Goal: Task Accomplishment & Management: Use online tool/utility

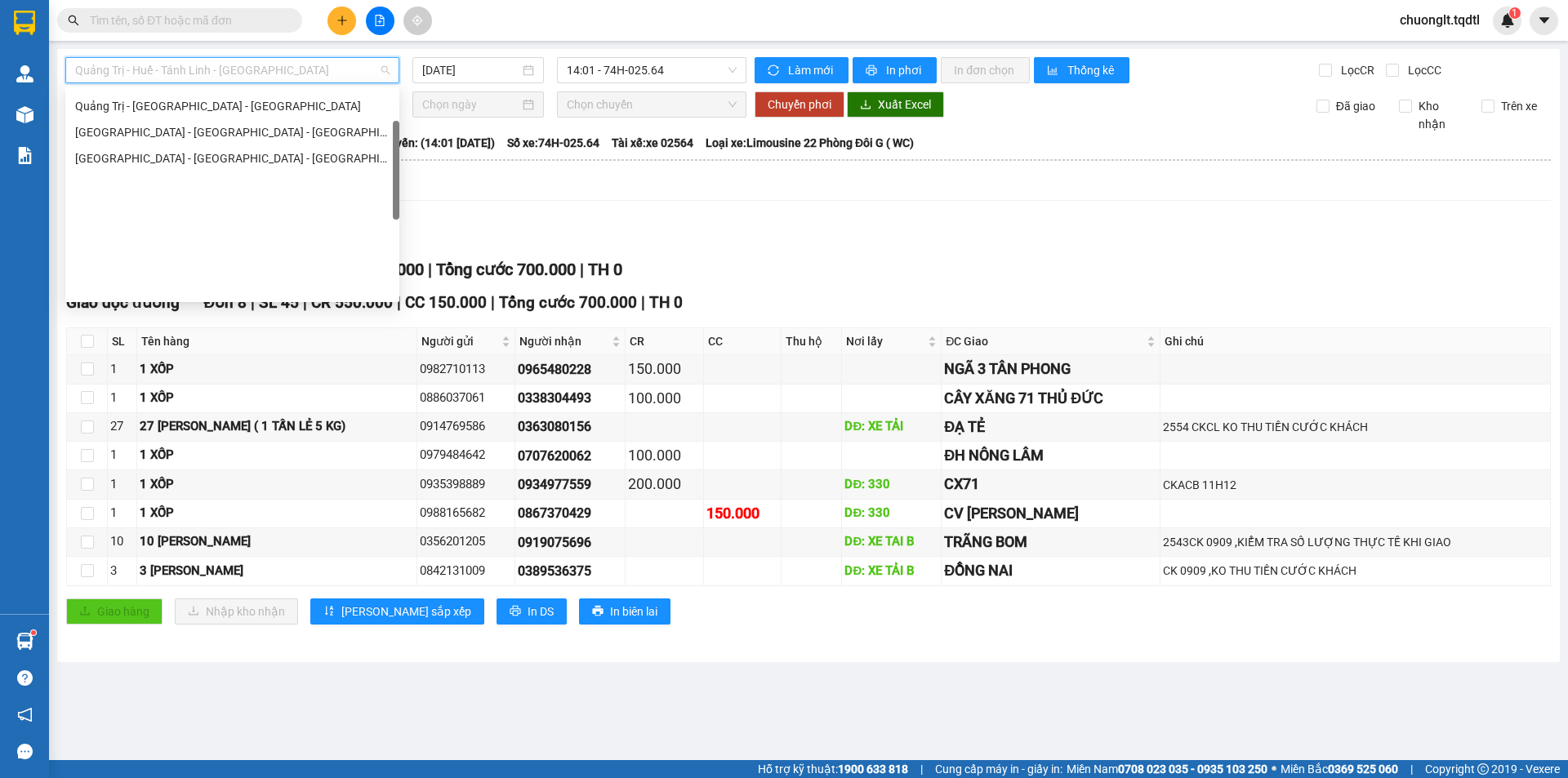
scroll to position [95, 0]
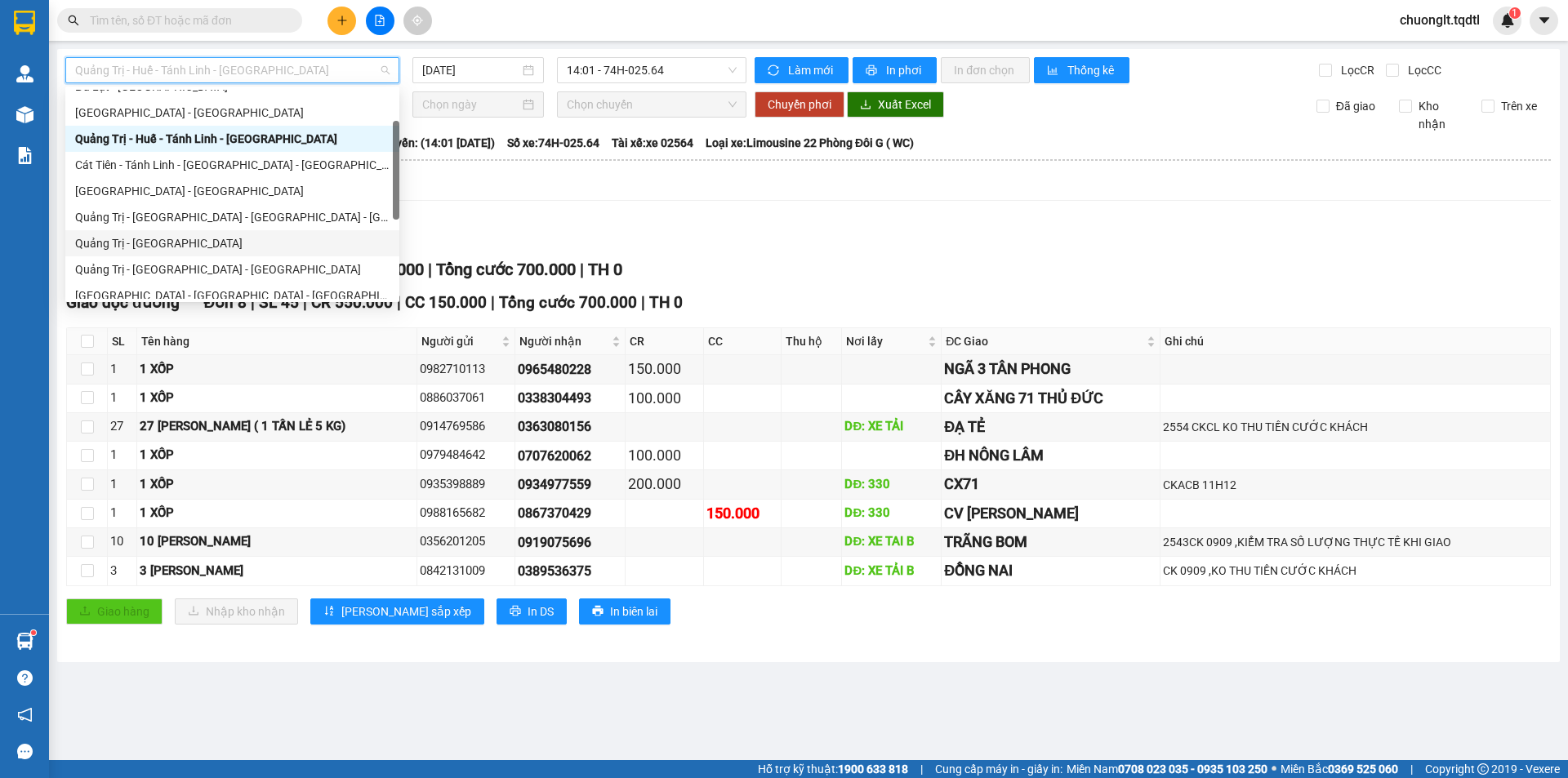
click at [159, 236] on div "Quảng Trị - [GEOGRAPHIC_DATA]" at bounding box center [232, 243] width 314 height 18
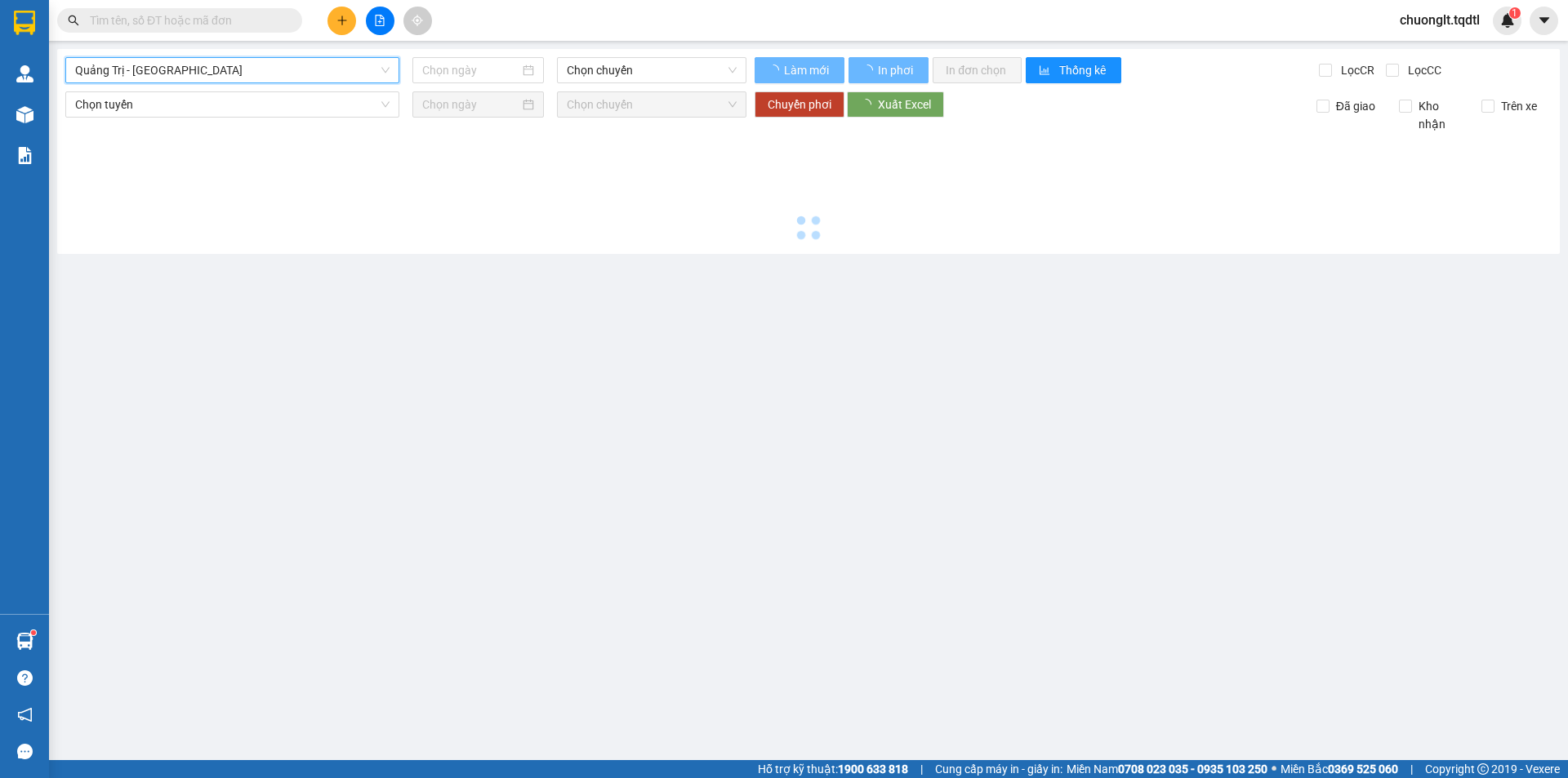
type input "[DATE]"
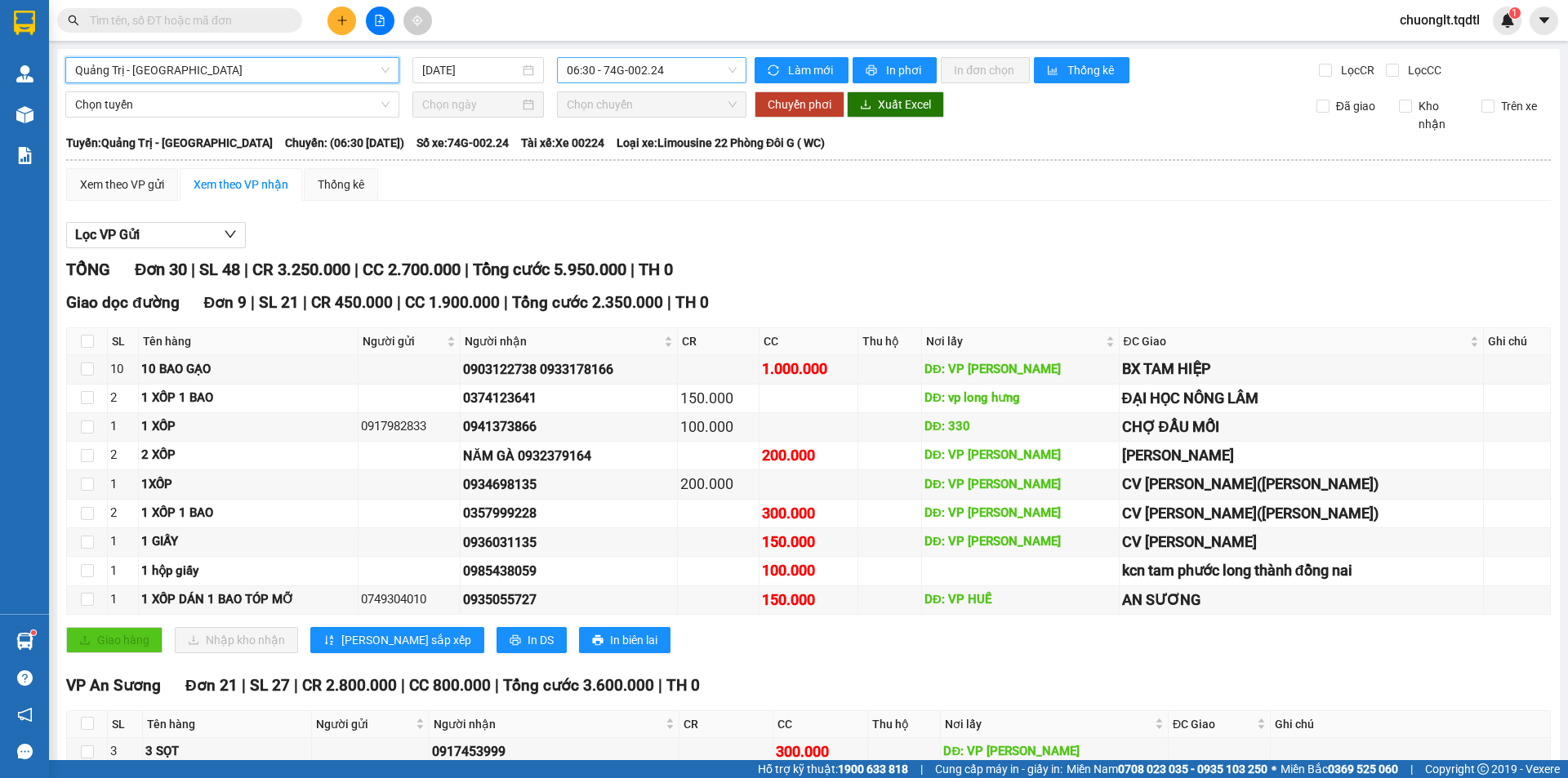
click at [678, 64] on span "06:30 - 74G-002.24" at bounding box center [651, 70] width 170 height 24
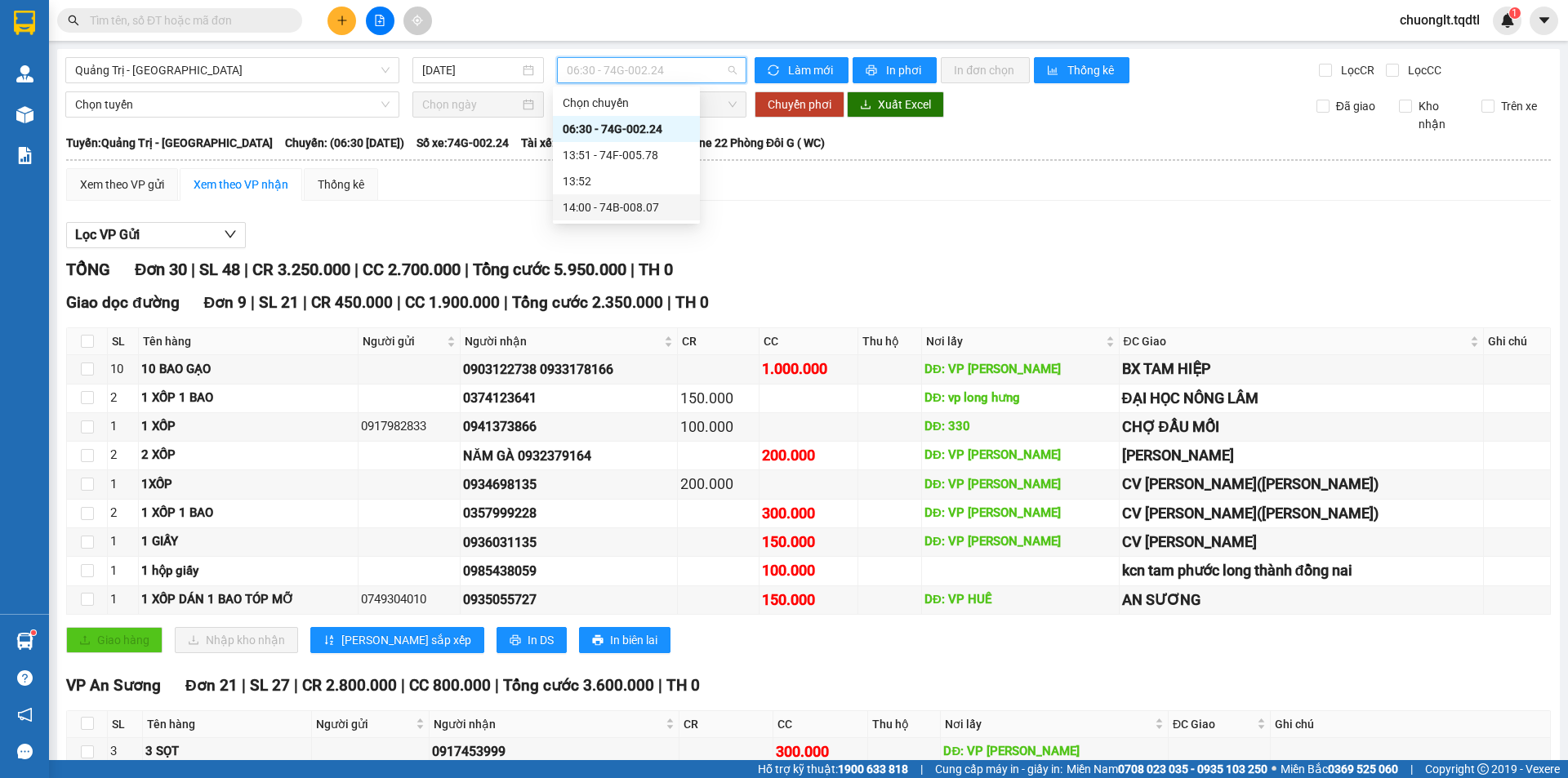
click at [625, 205] on div "14:00 - 74B-008.07" at bounding box center [626, 207] width 128 height 18
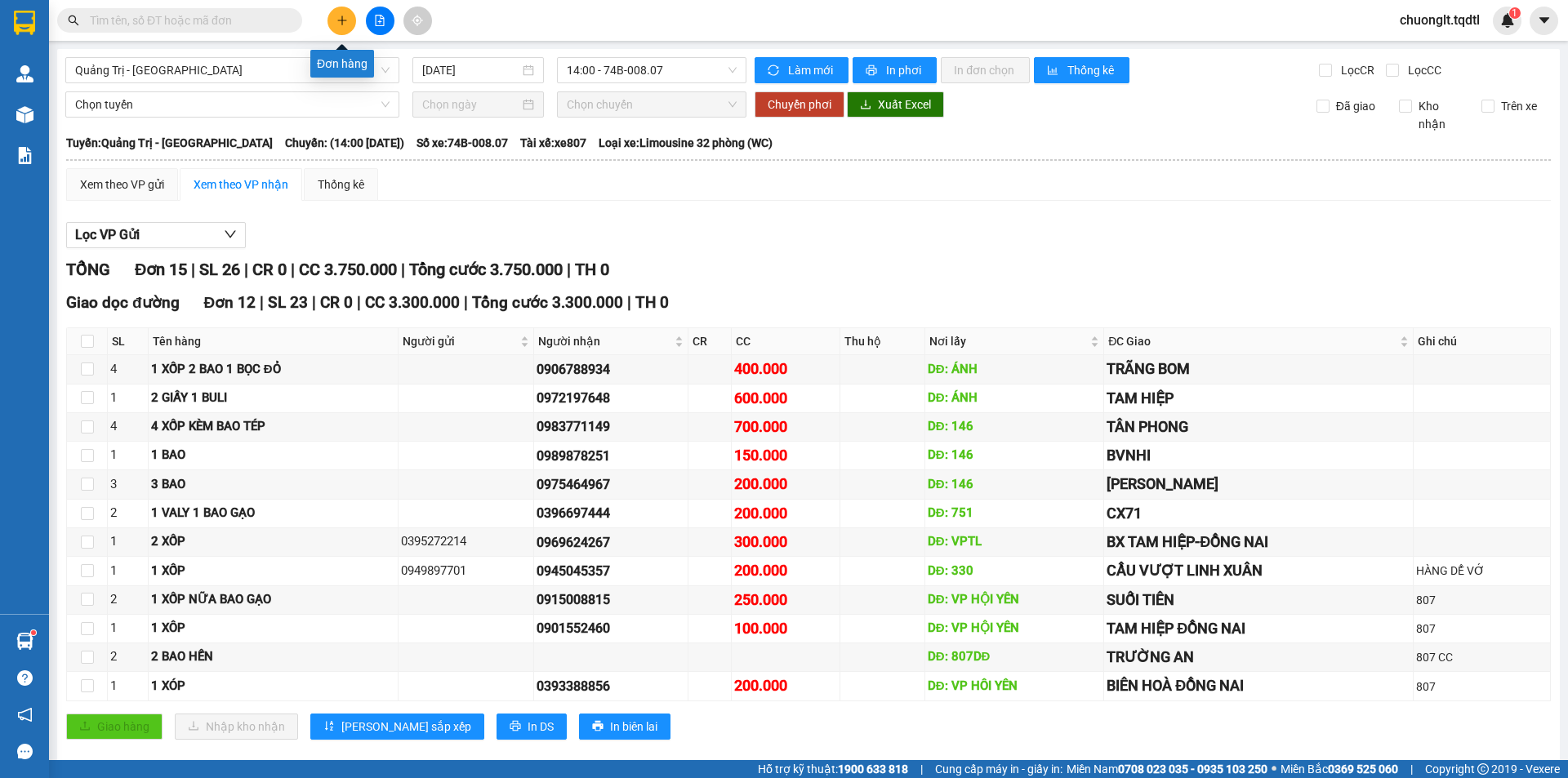
click at [343, 21] on icon "plus" at bounding box center [342, 20] width 9 height 1
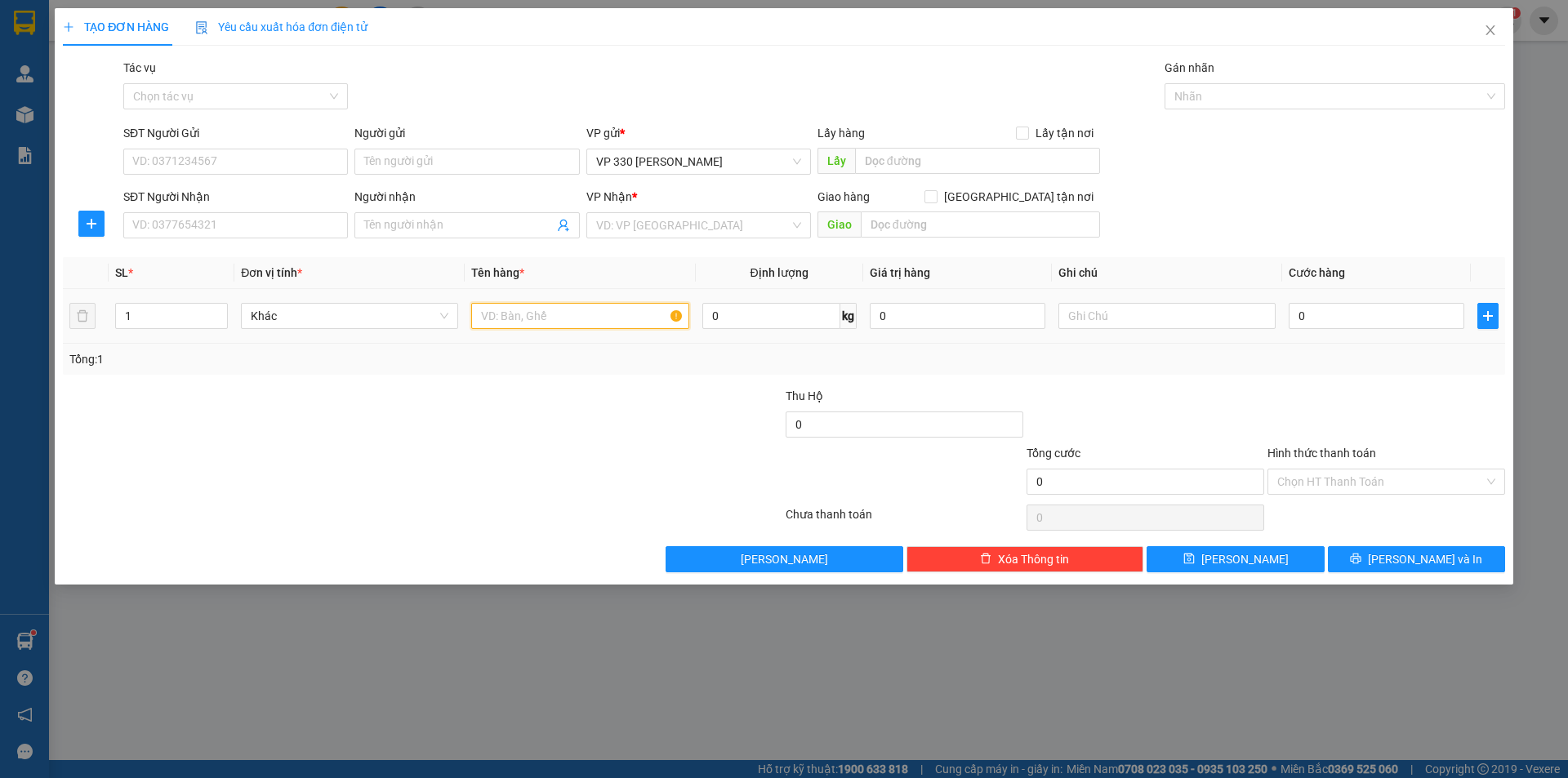
click at [540, 313] on input "text" at bounding box center [580, 316] width 217 height 26
type input "2 LỒNG DÚI"
type input "2"
click at [216, 308] on span "up" at bounding box center [218, 311] width 10 height 10
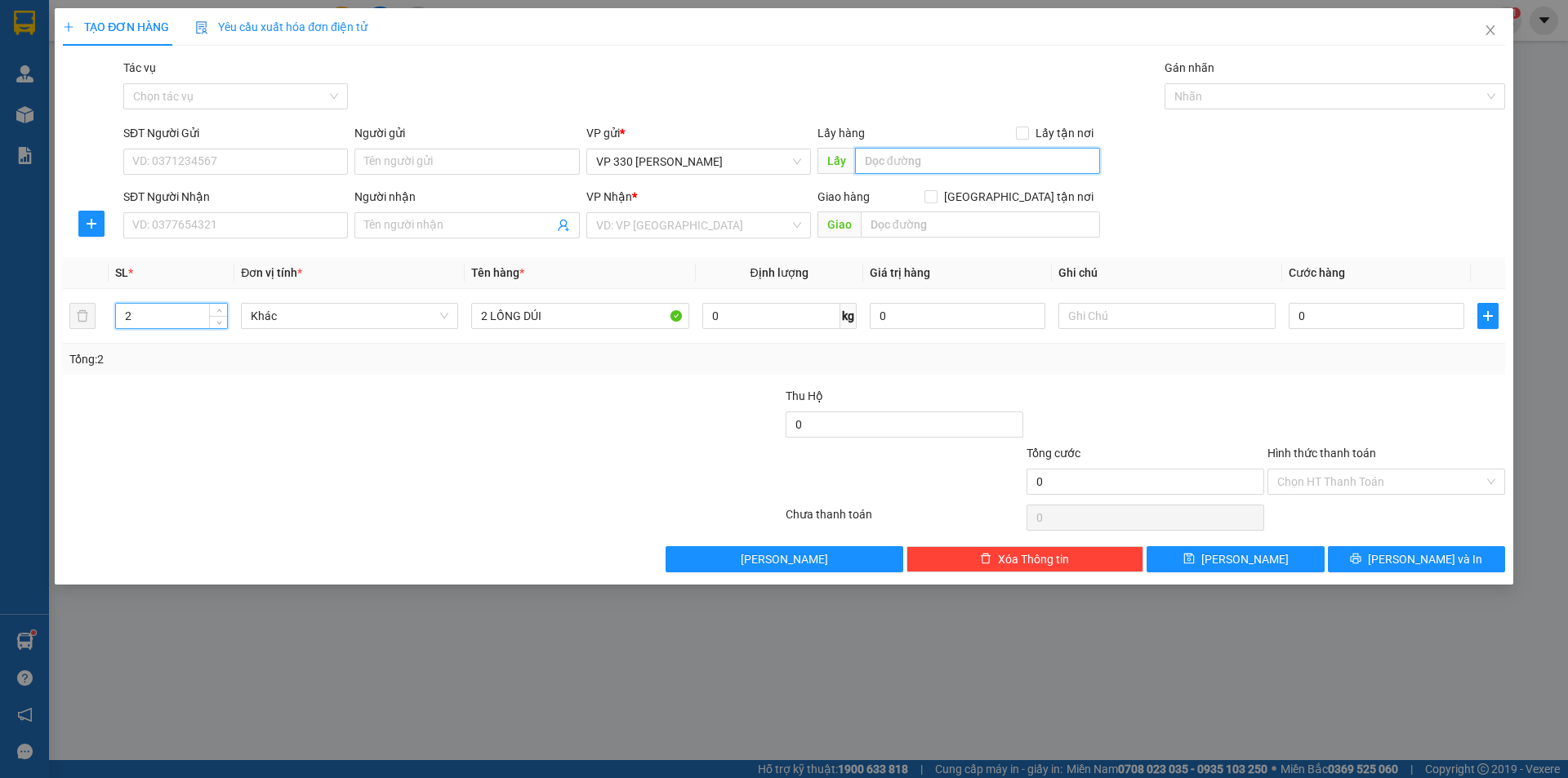
click at [952, 158] on input "text" at bounding box center [977, 160] width 245 height 26
type input "XE TẢI BỐC DÚI KHE SANH"
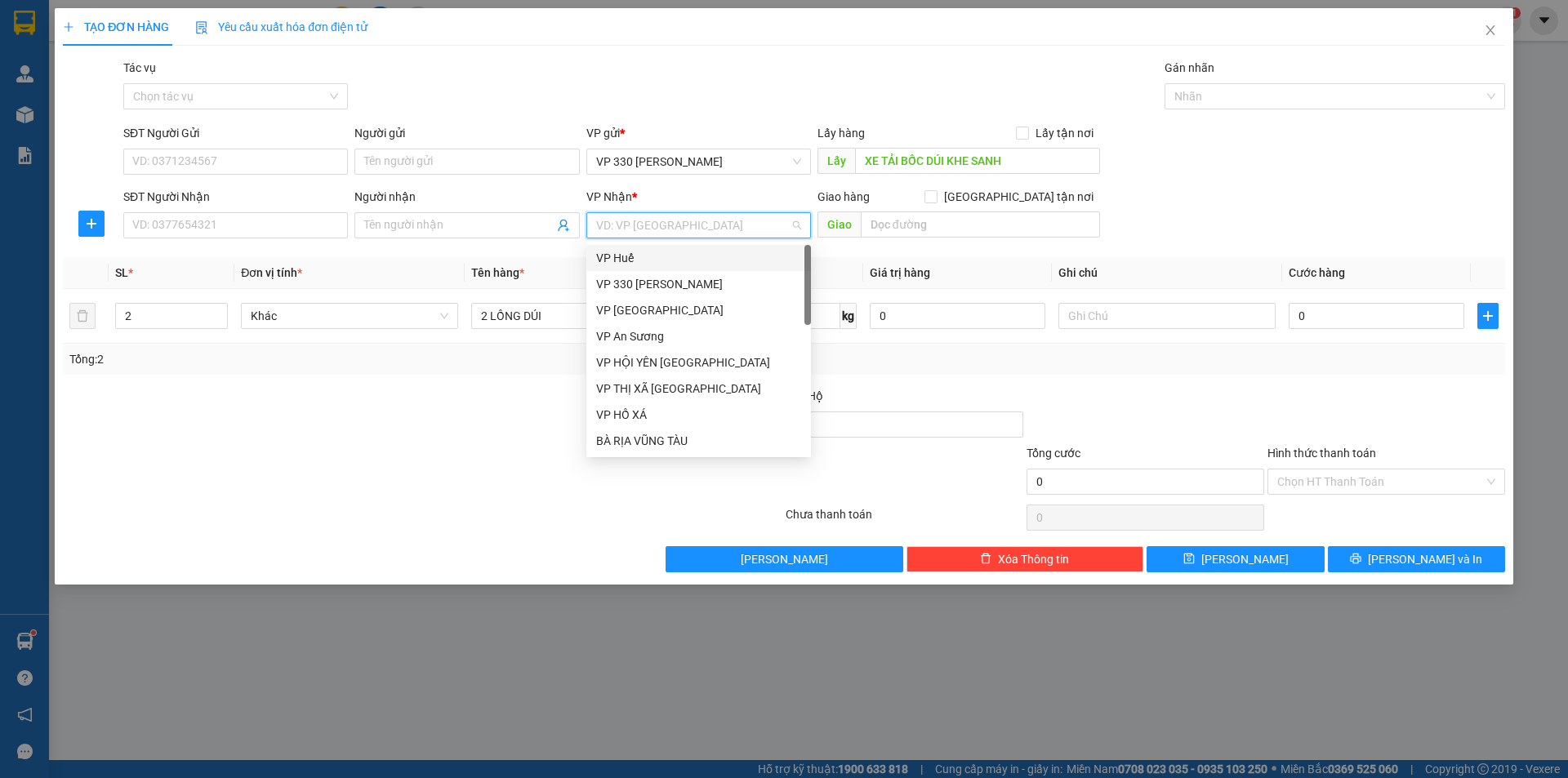
click at [653, 217] on input "search" at bounding box center [693, 225] width 194 height 24
click at [679, 334] on div "VP An Sương" at bounding box center [698, 337] width 205 height 18
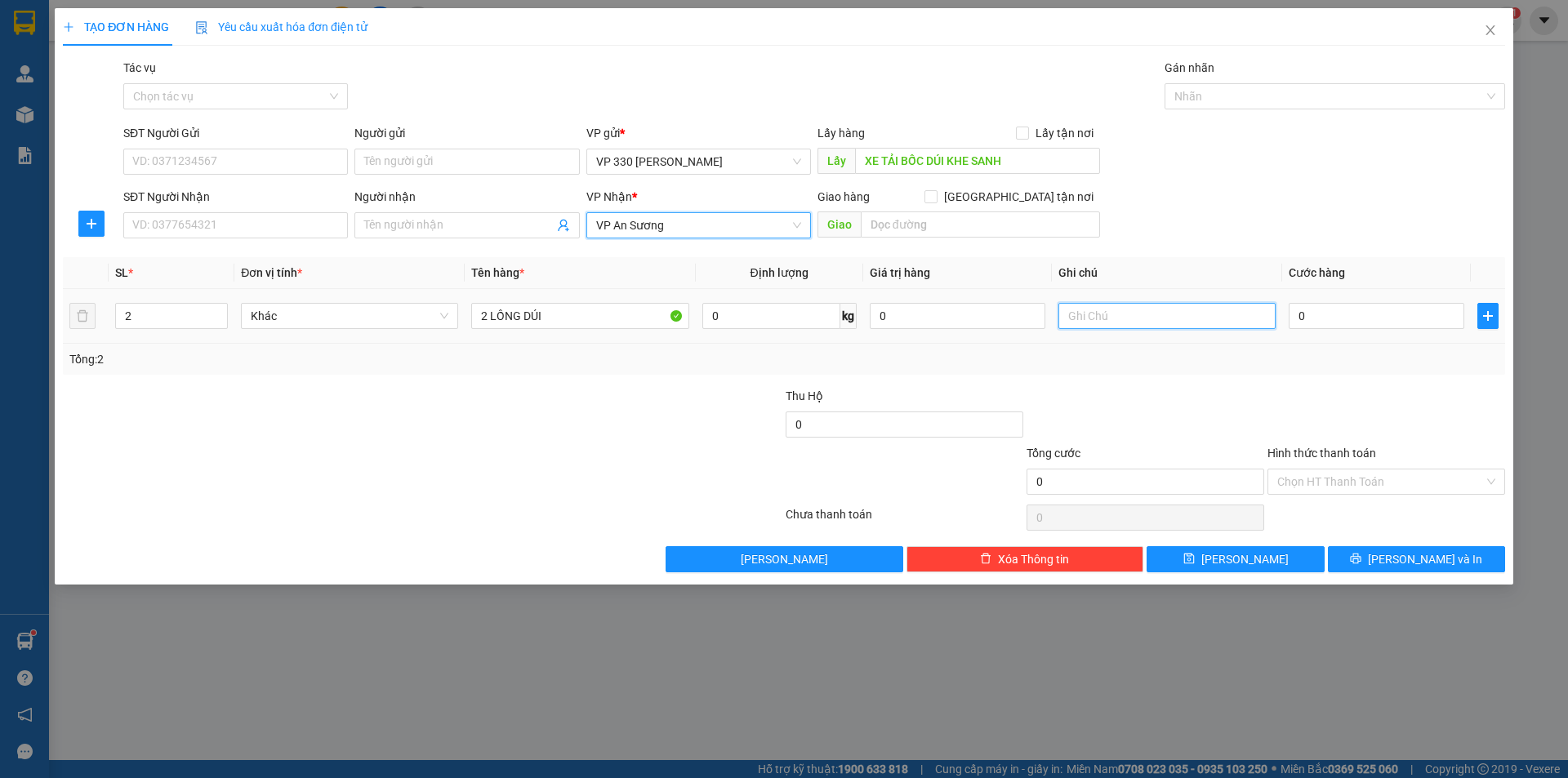
click at [1132, 307] on input "text" at bounding box center [1167, 316] width 217 height 26
type input "807 CC"
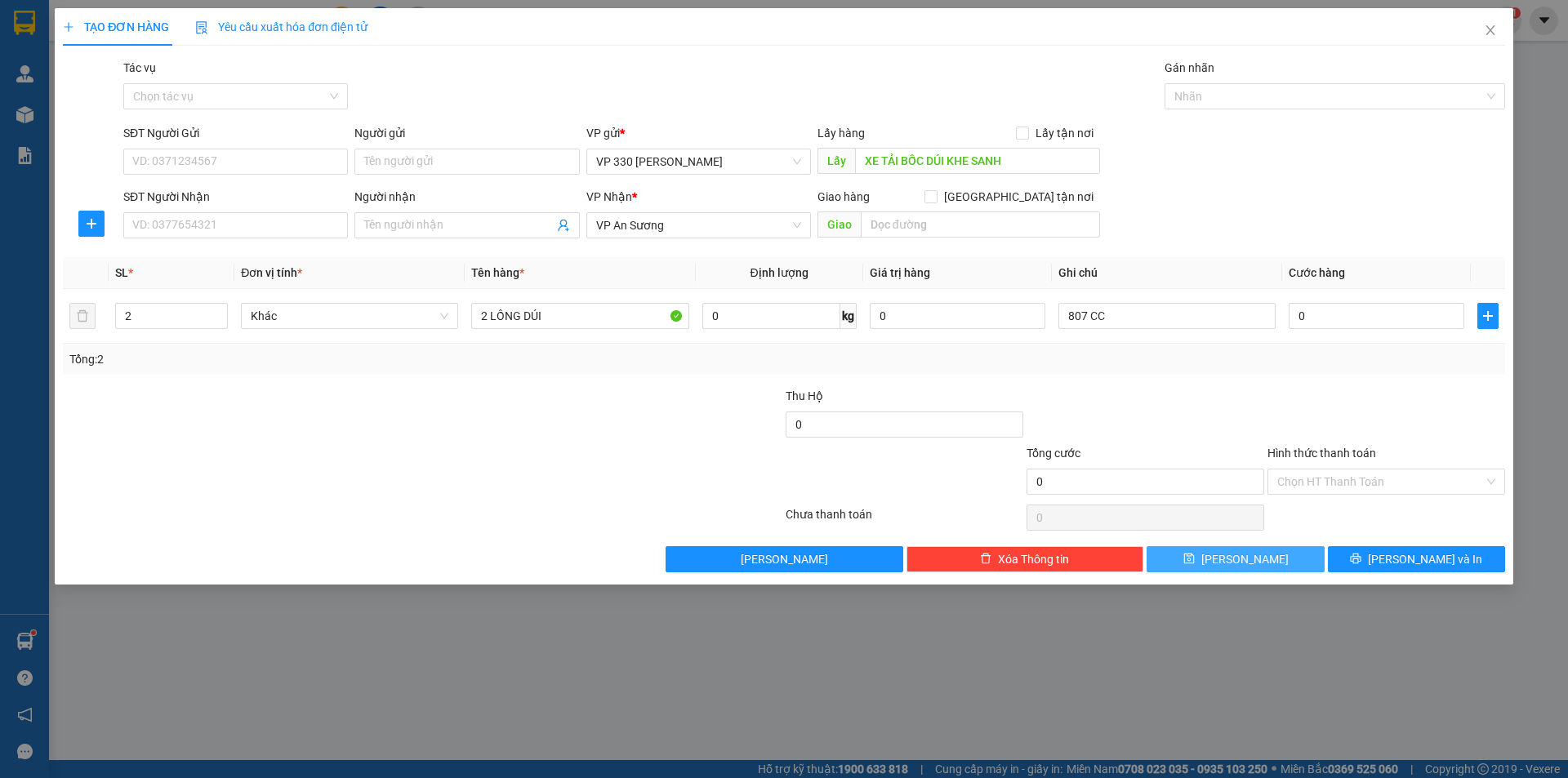
click at [1234, 559] on button "[PERSON_NAME]" at bounding box center [1235, 559] width 177 height 26
type input "1"
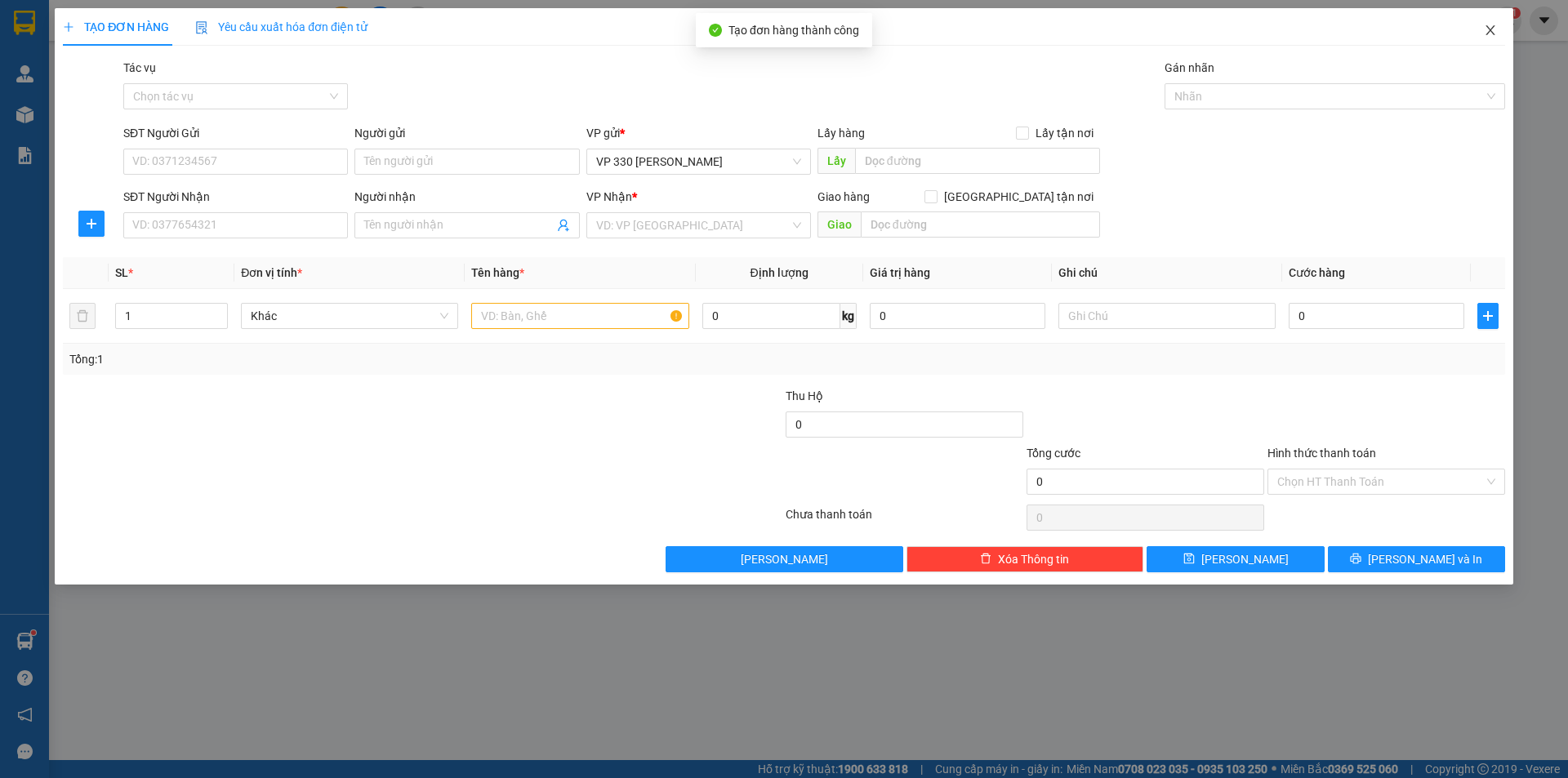
click at [1489, 29] on icon "close" at bounding box center [1490, 30] width 9 height 10
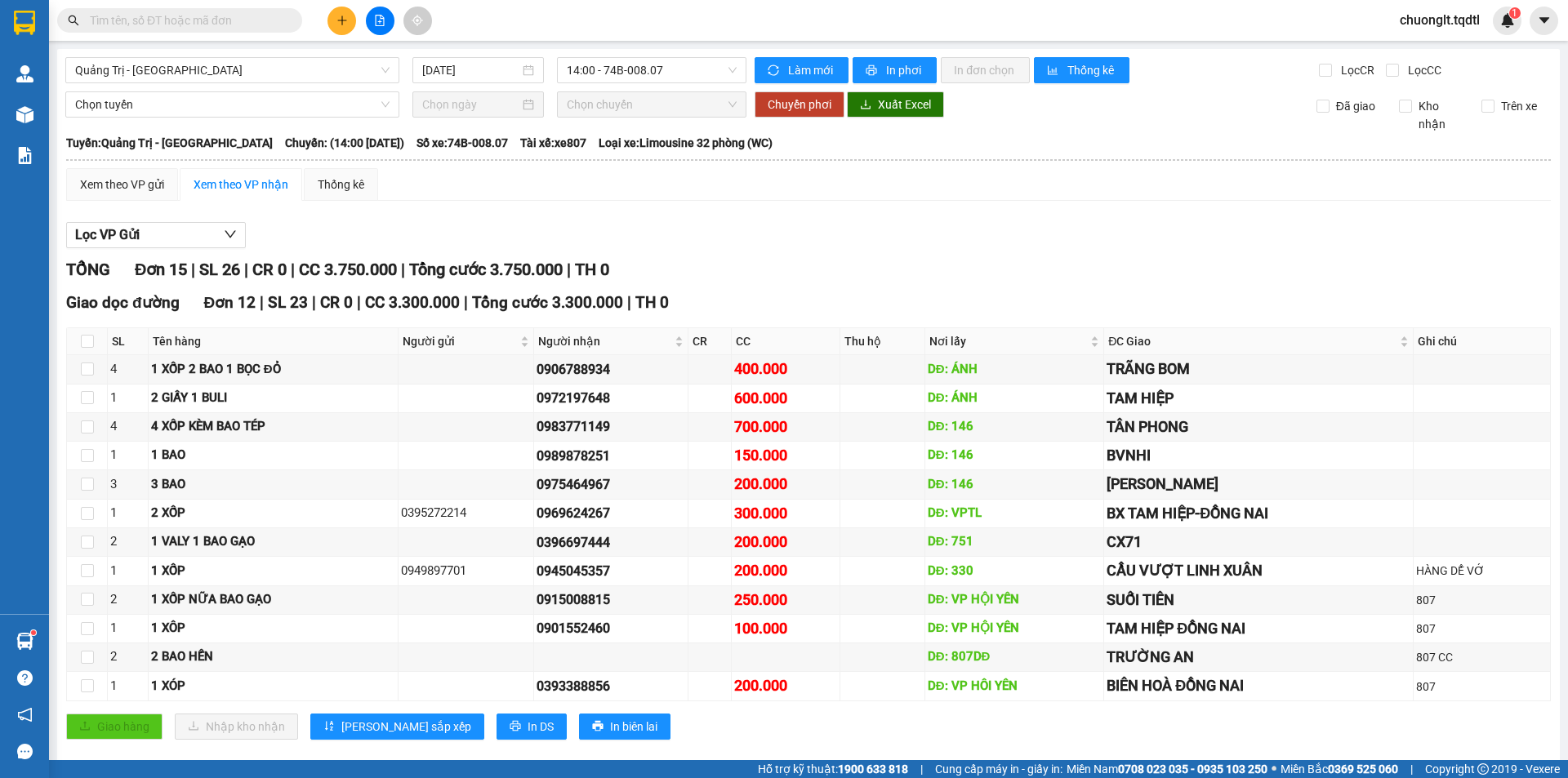
click at [56, 115] on main "[GEOGRAPHIC_DATA] - [GEOGRAPHIC_DATA] [DATE] 14:00 - 74B-008.07 Làm mới In phơi…" at bounding box center [784, 380] width 1568 height 760
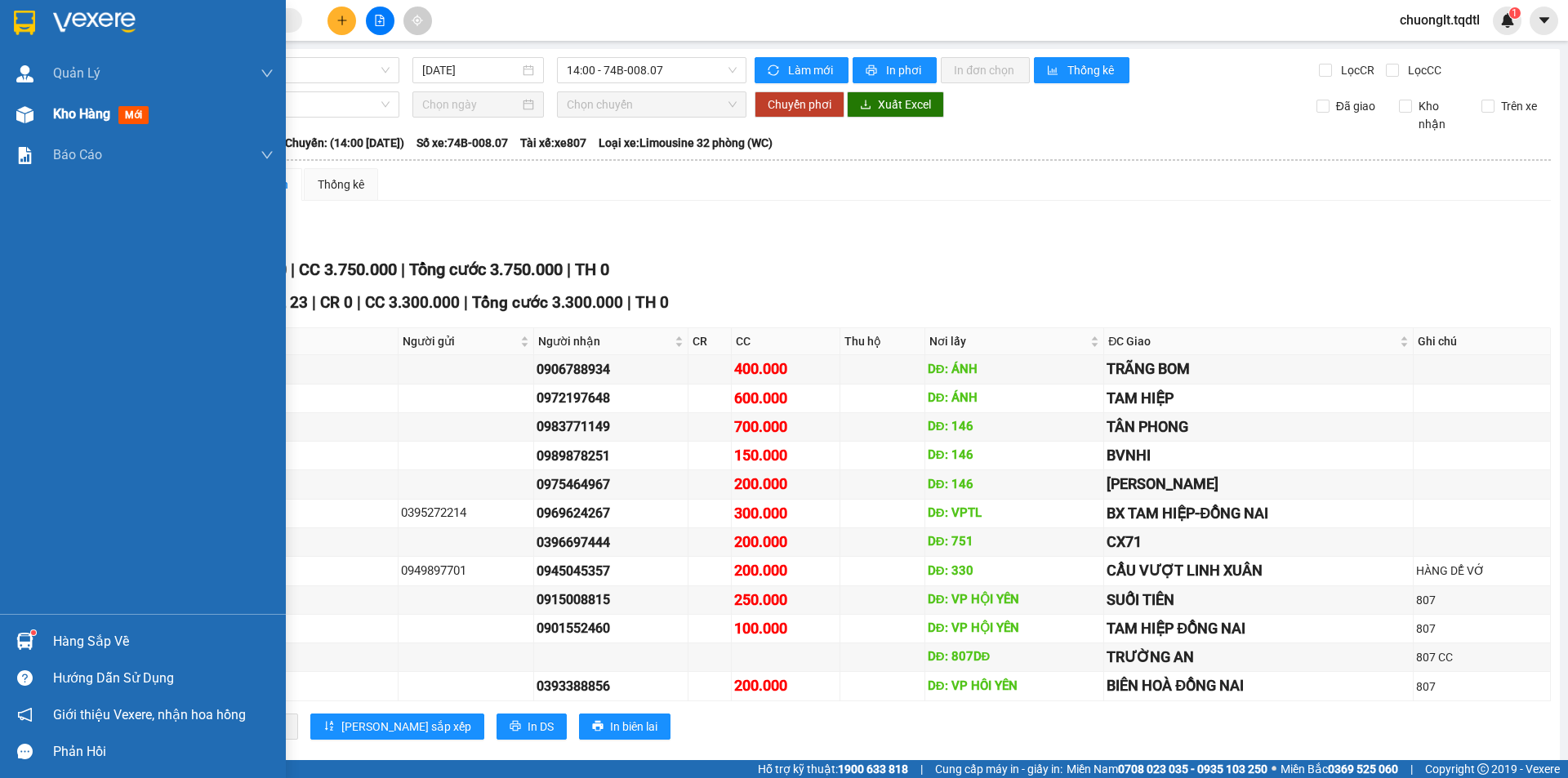
click at [50, 113] on div "Kho hàng mới" at bounding box center [143, 114] width 286 height 41
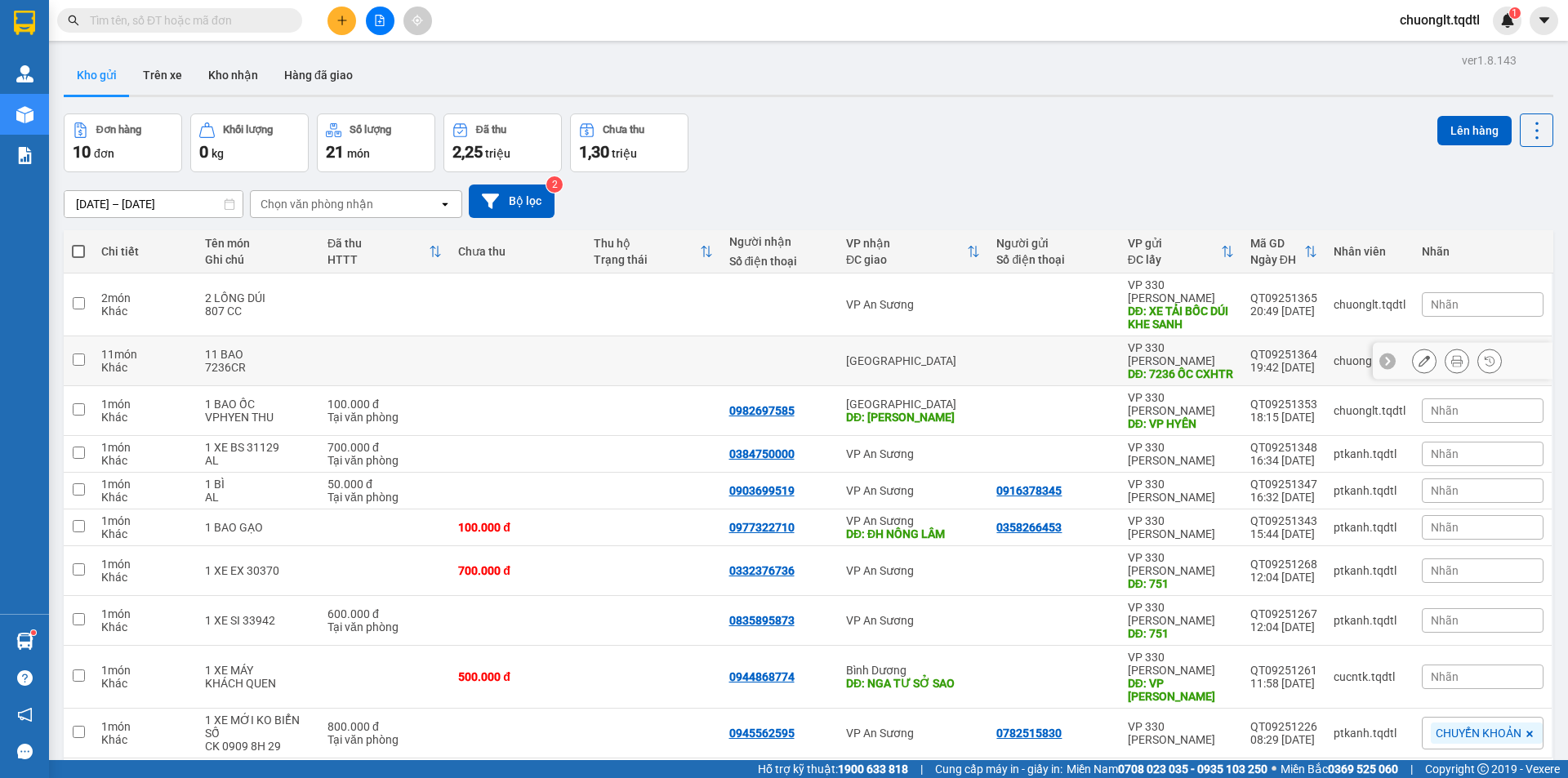
click at [88, 346] on td at bounding box center [78, 361] width 29 height 50
checkbox input "true"
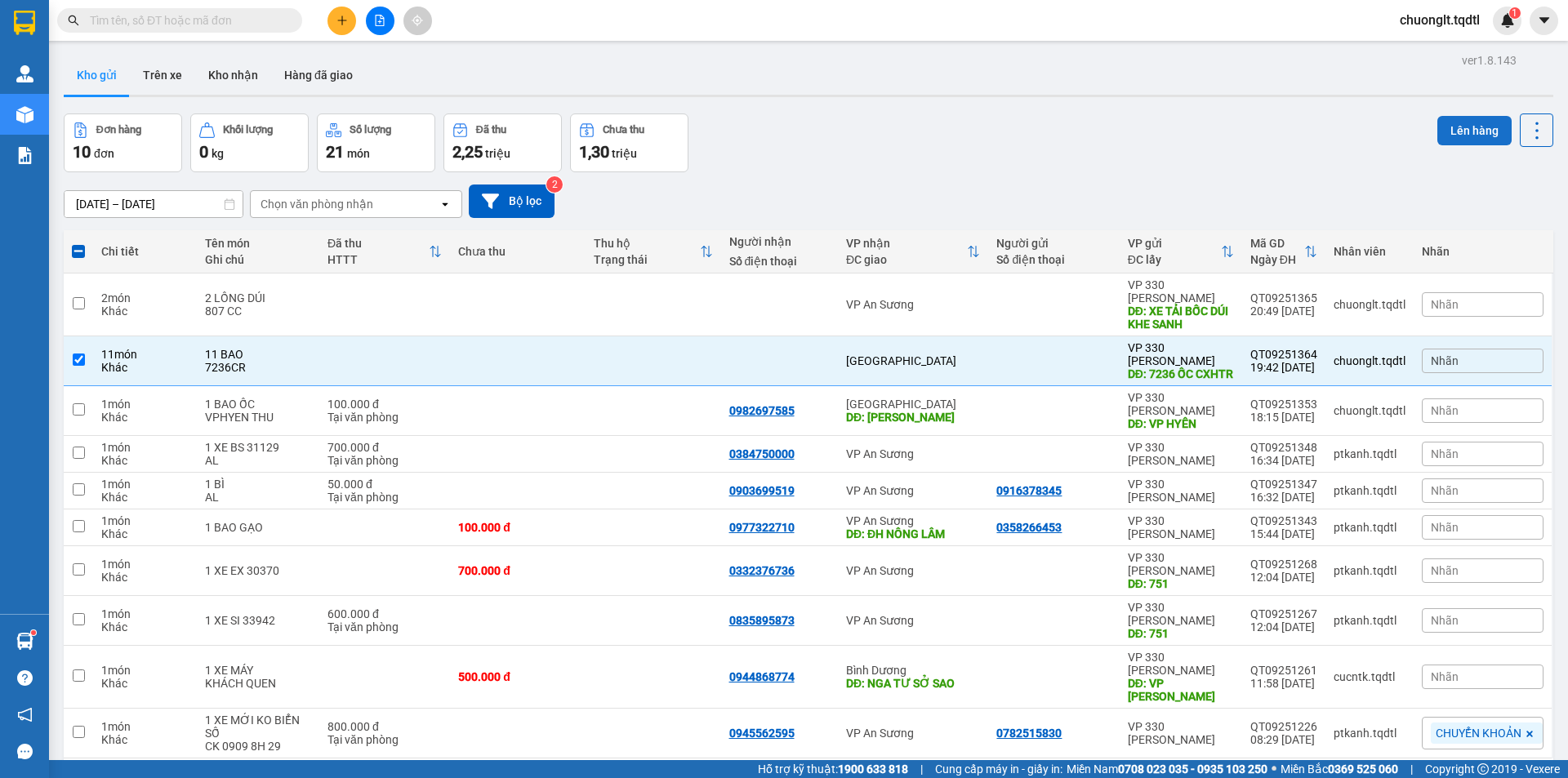
click at [1456, 133] on button "Lên hàng" at bounding box center [1474, 130] width 74 height 29
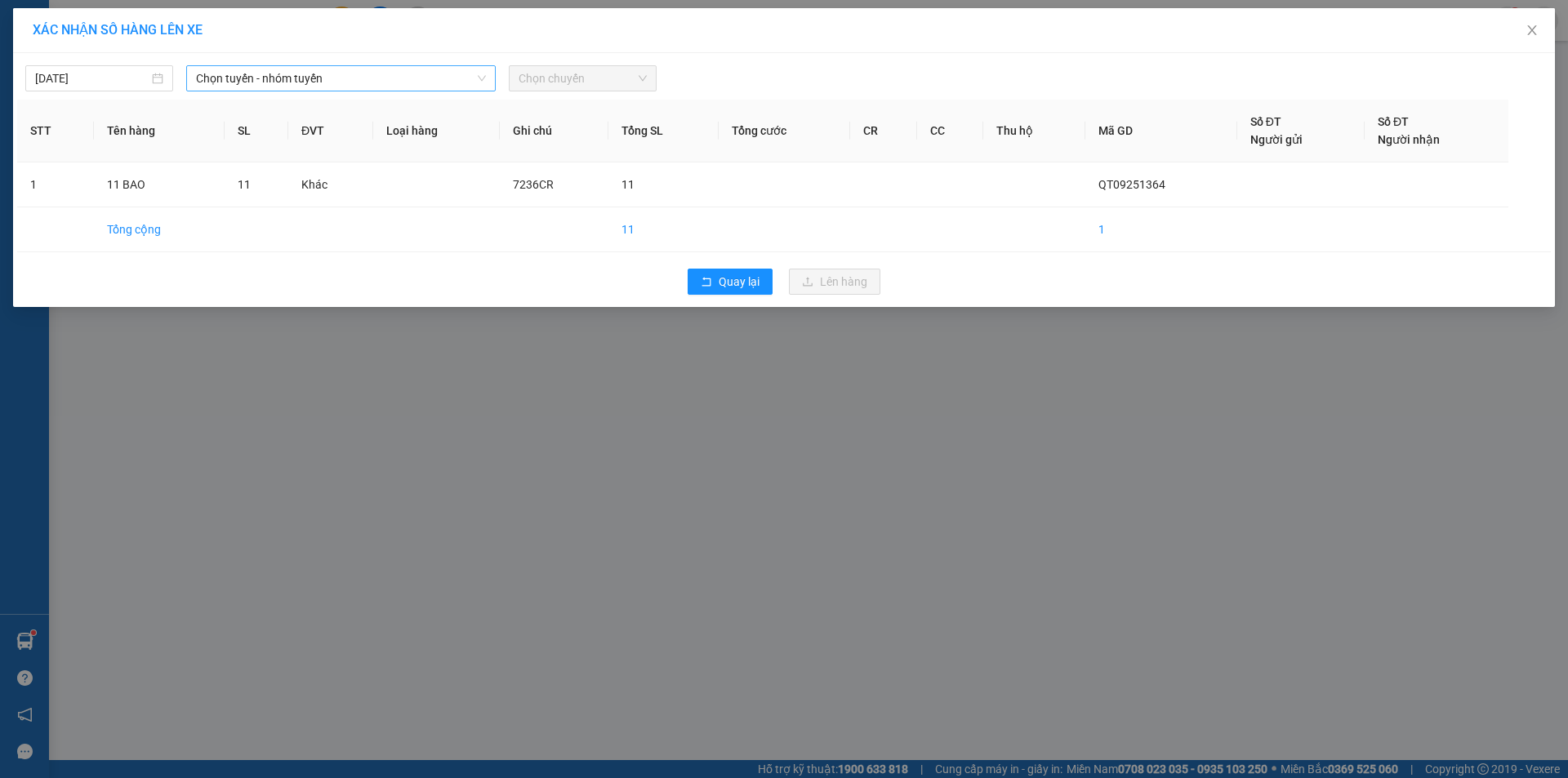
click at [389, 80] on span "Chọn tuyến - nhóm tuyến" at bounding box center [341, 78] width 290 height 24
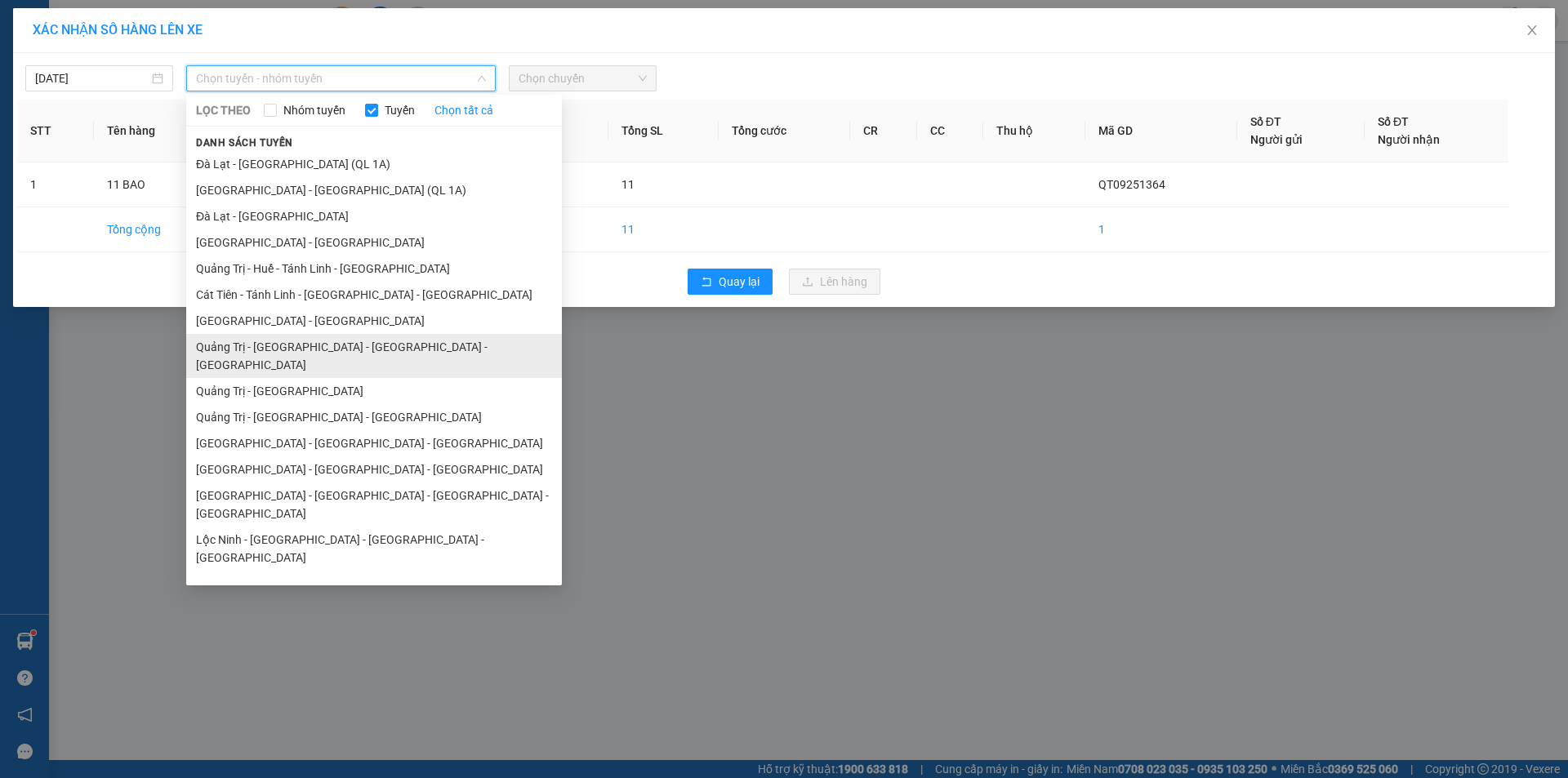
click at [350, 346] on li "Quảng Trị - [GEOGRAPHIC_DATA] - [GEOGRAPHIC_DATA] - [GEOGRAPHIC_DATA]" at bounding box center [374, 356] width 375 height 44
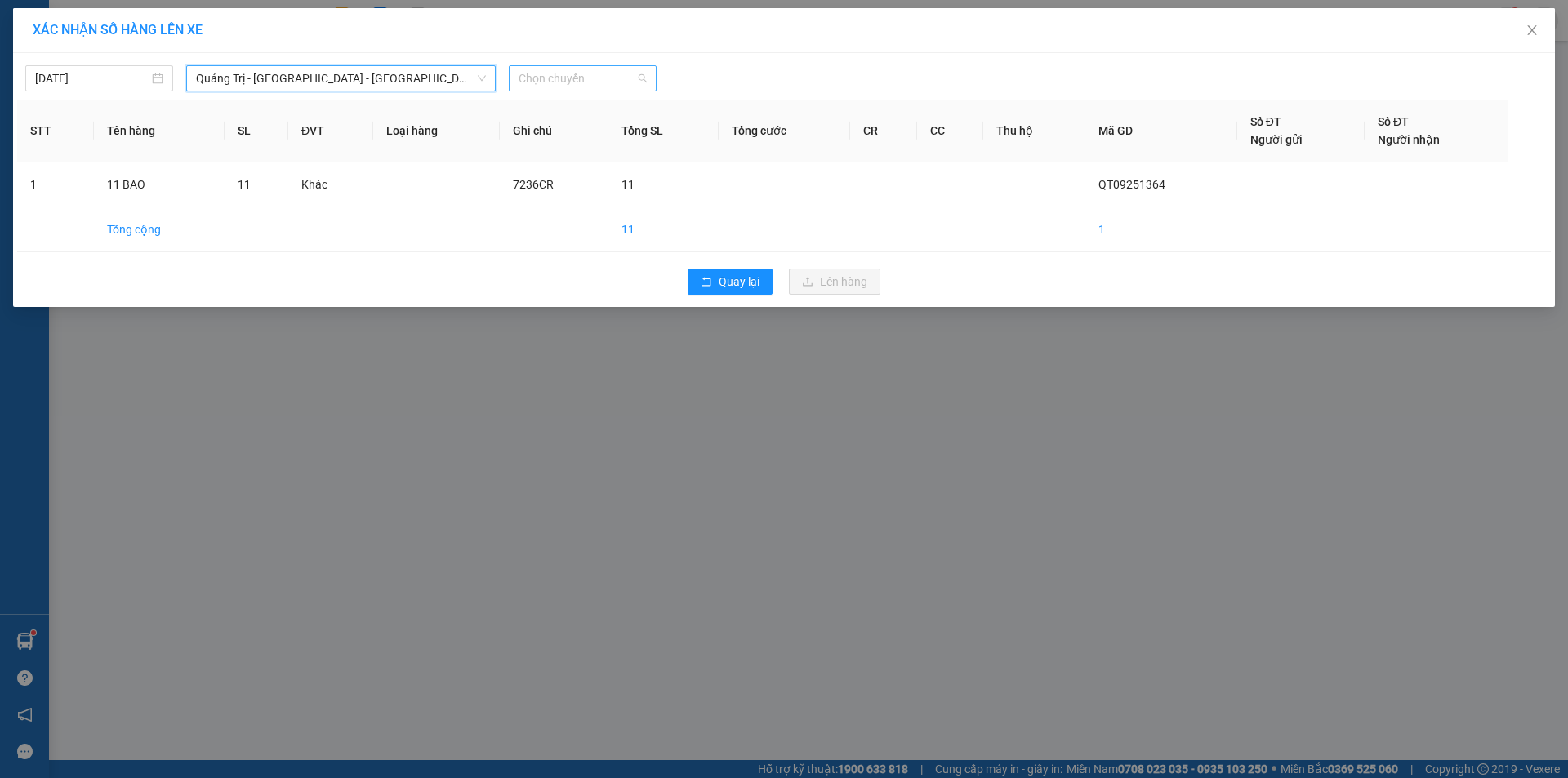
click at [602, 78] on span "Chọn chuyến" at bounding box center [583, 78] width 128 height 24
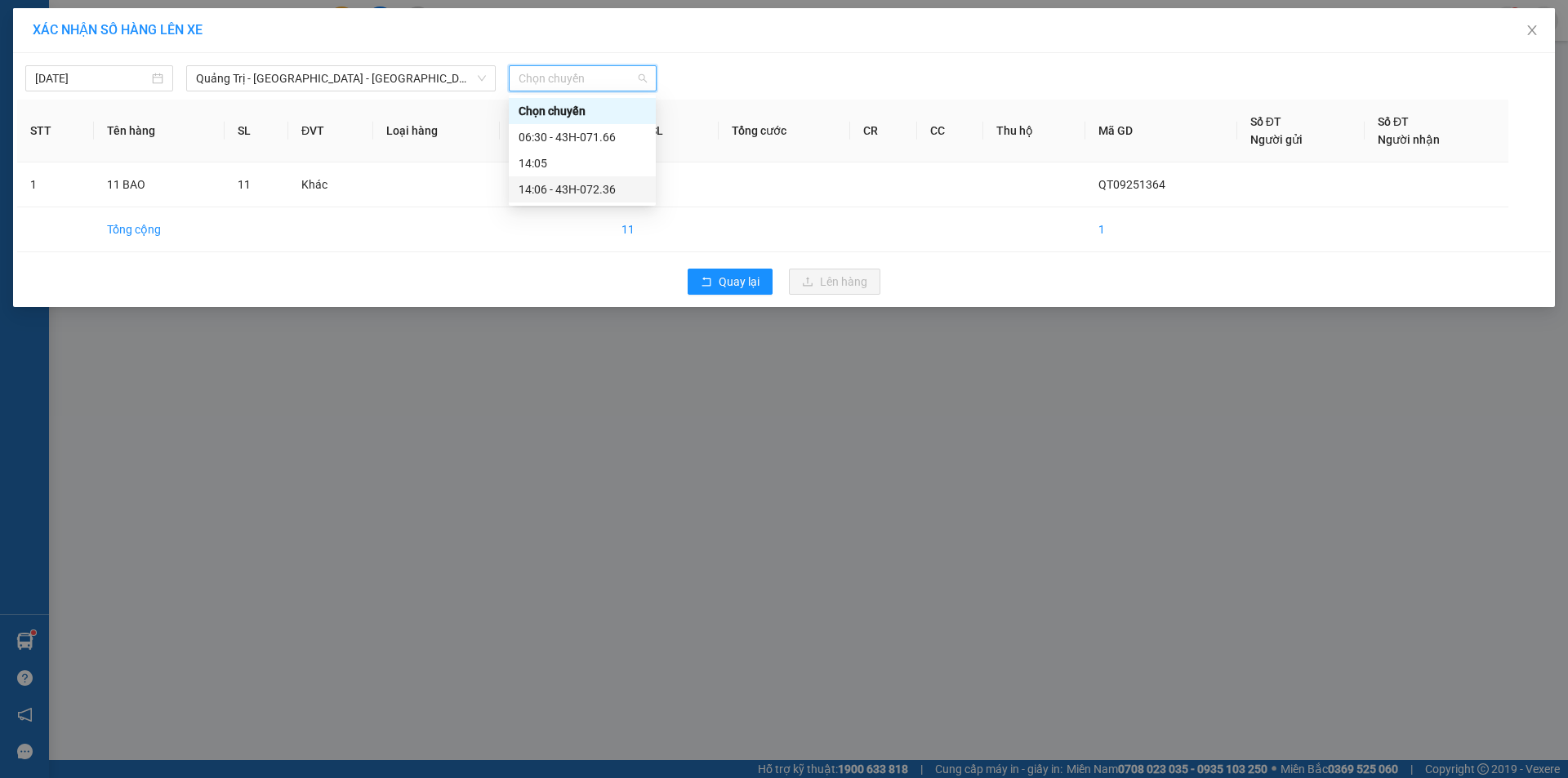
click at [583, 189] on div "14:06 - 43H-072.36" at bounding box center [582, 189] width 128 height 18
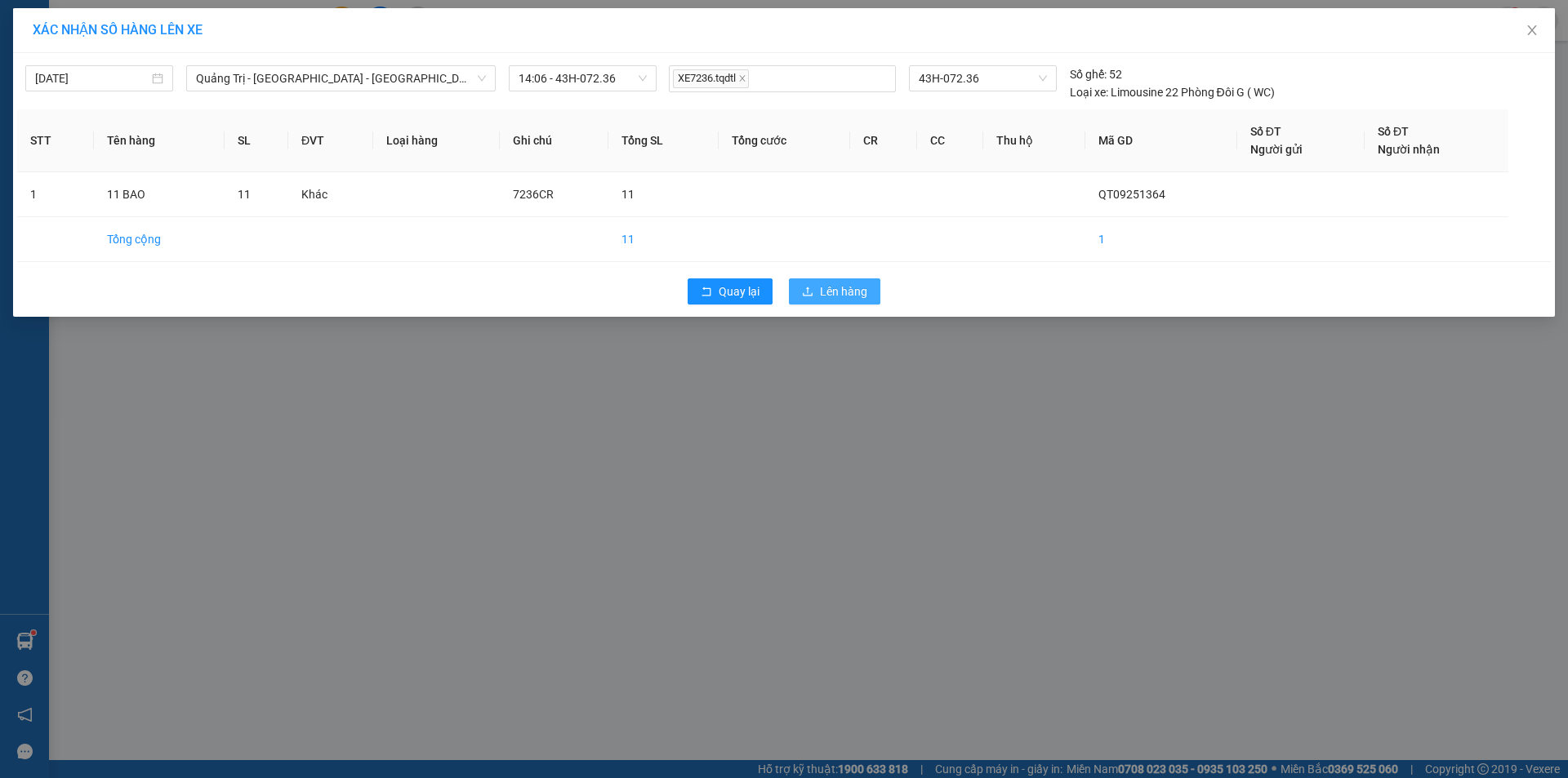
click at [824, 289] on span "Lên hàng" at bounding box center [843, 291] width 47 height 18
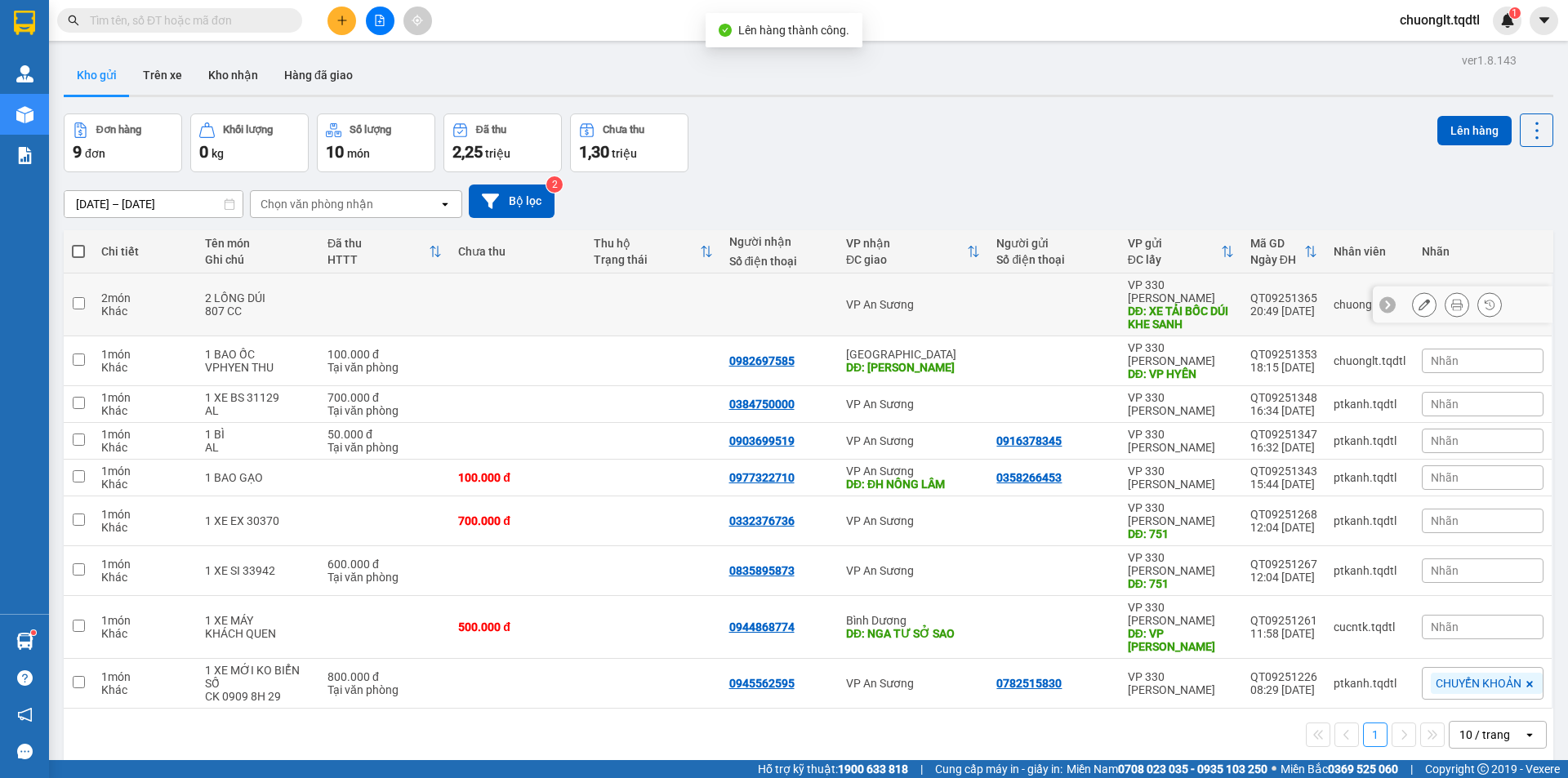
click at [77, 298] on input "checkbox" at bounding box center [79, 304] width 13 height 13
checkbox input "true"
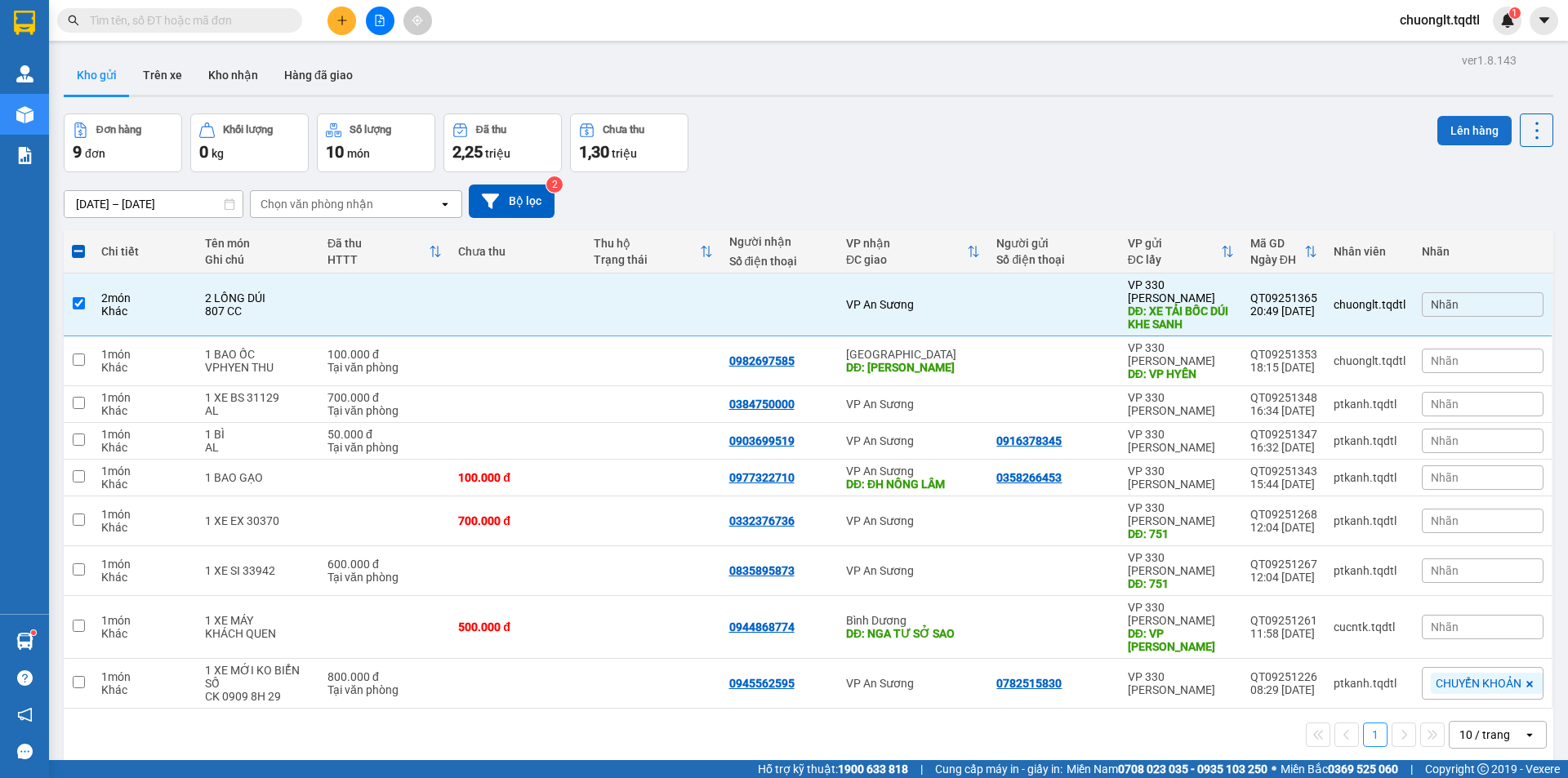
click at [1454, 121] on button "Lên hàng" at bounding box center [1474, 130] width 74 height 29
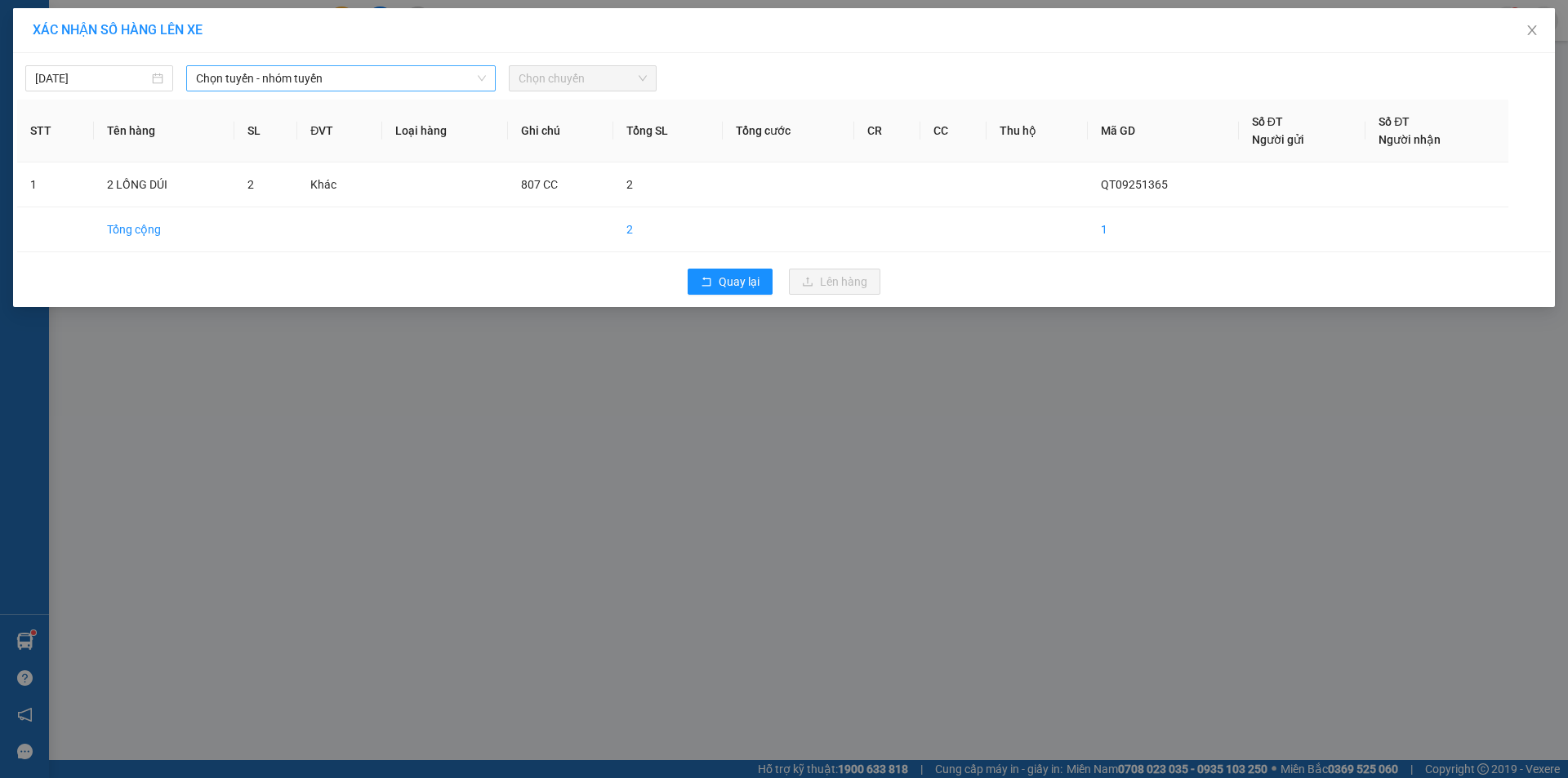
click at [411, 65] on div "[DATE] Chọn tuyến - nhóm tuyến Chọn chuyến" at bounding box center [784, 74] width 1534 height 34
click at [404, 73] on span "Chọn tuyến - nhóm tuyến" at bounding box center [341, 78] width 290 height 24
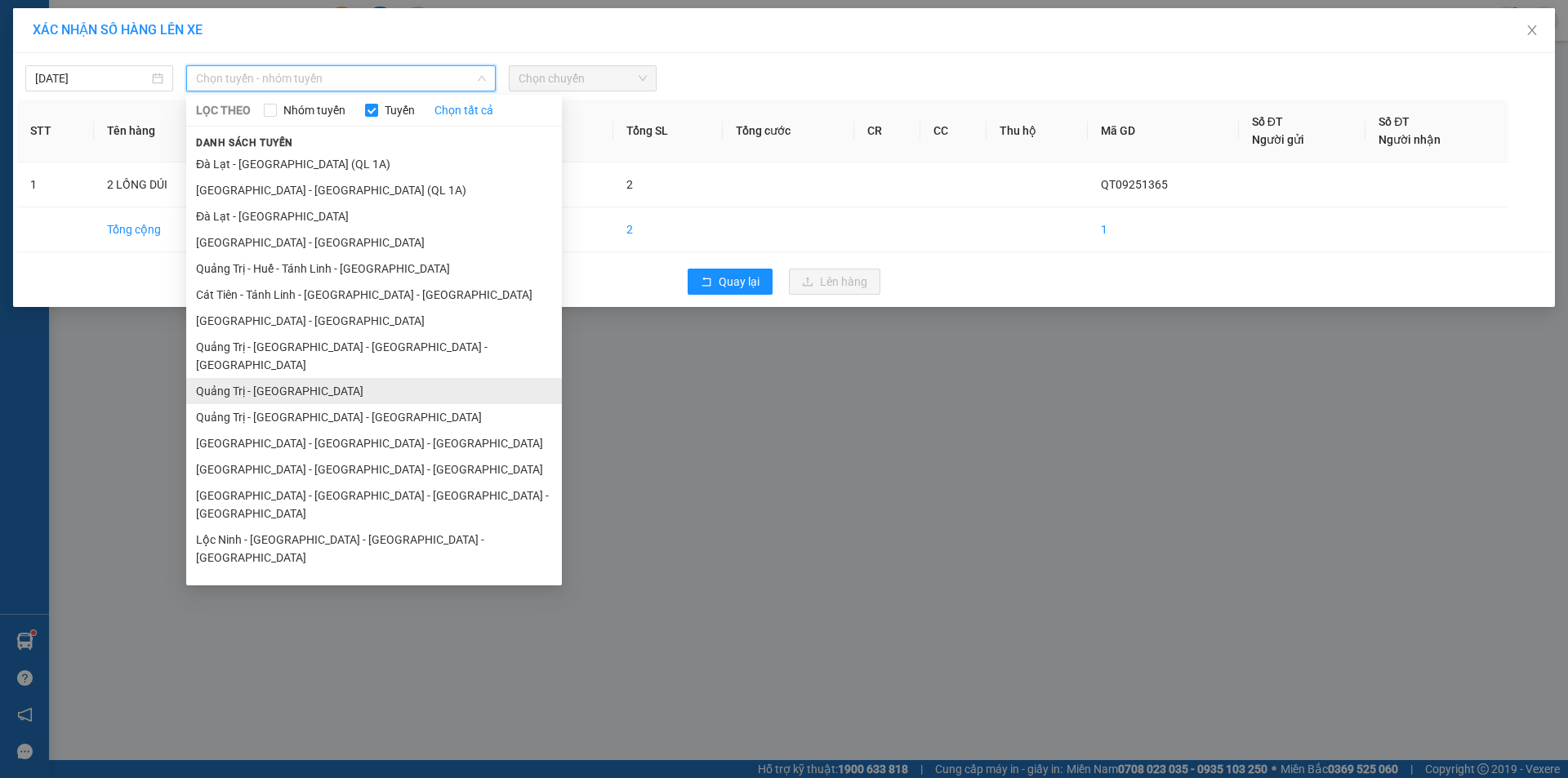
click at [294, 378] on li "Quảng Trị - [GEOGRAPHIC_DATA]" at bounding box center [374, 391] width 375 height 26
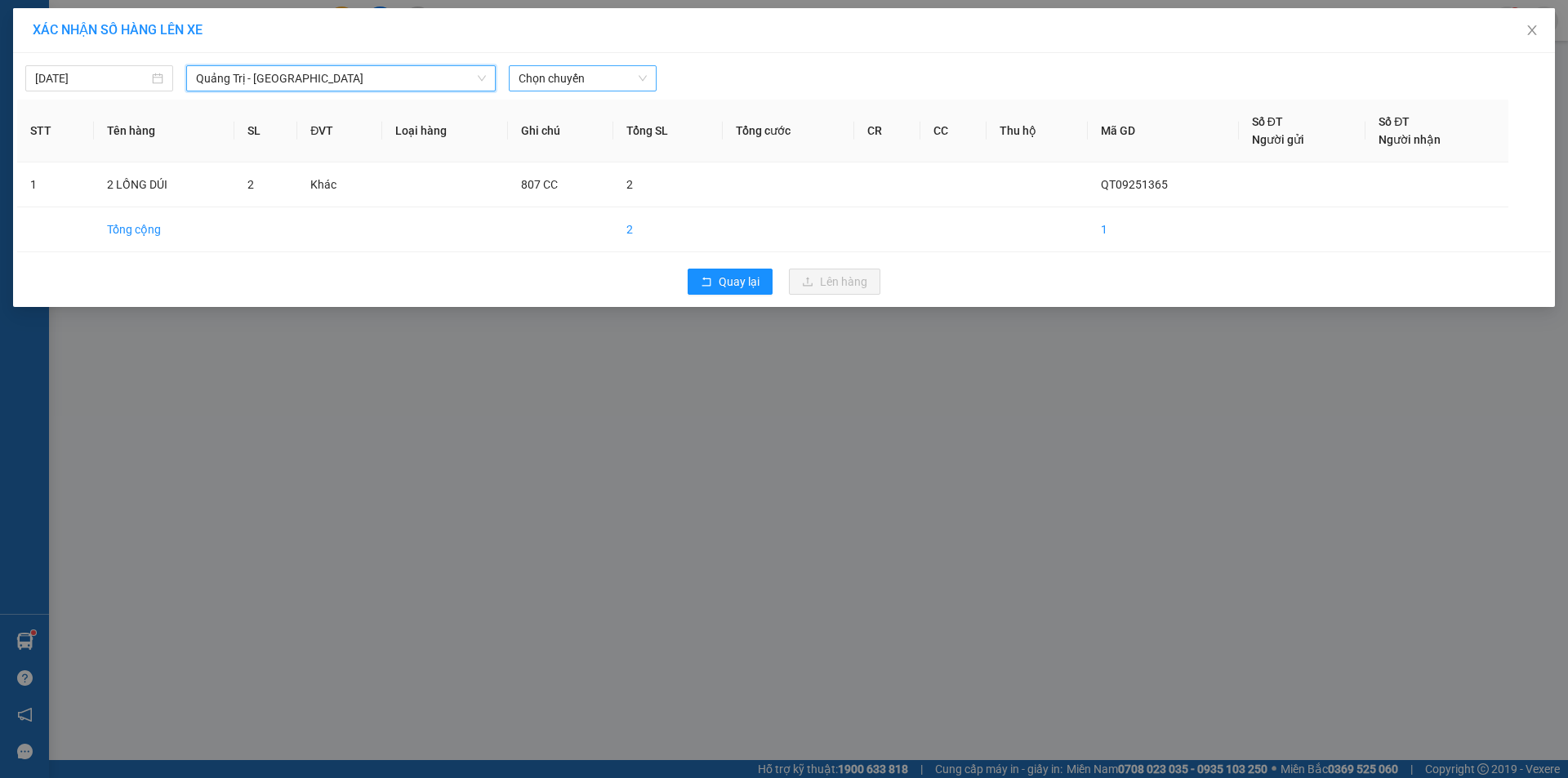
click at [622, 79] on span "Chọn chuyến" at bounding box center [583, 78] width 128 height 24
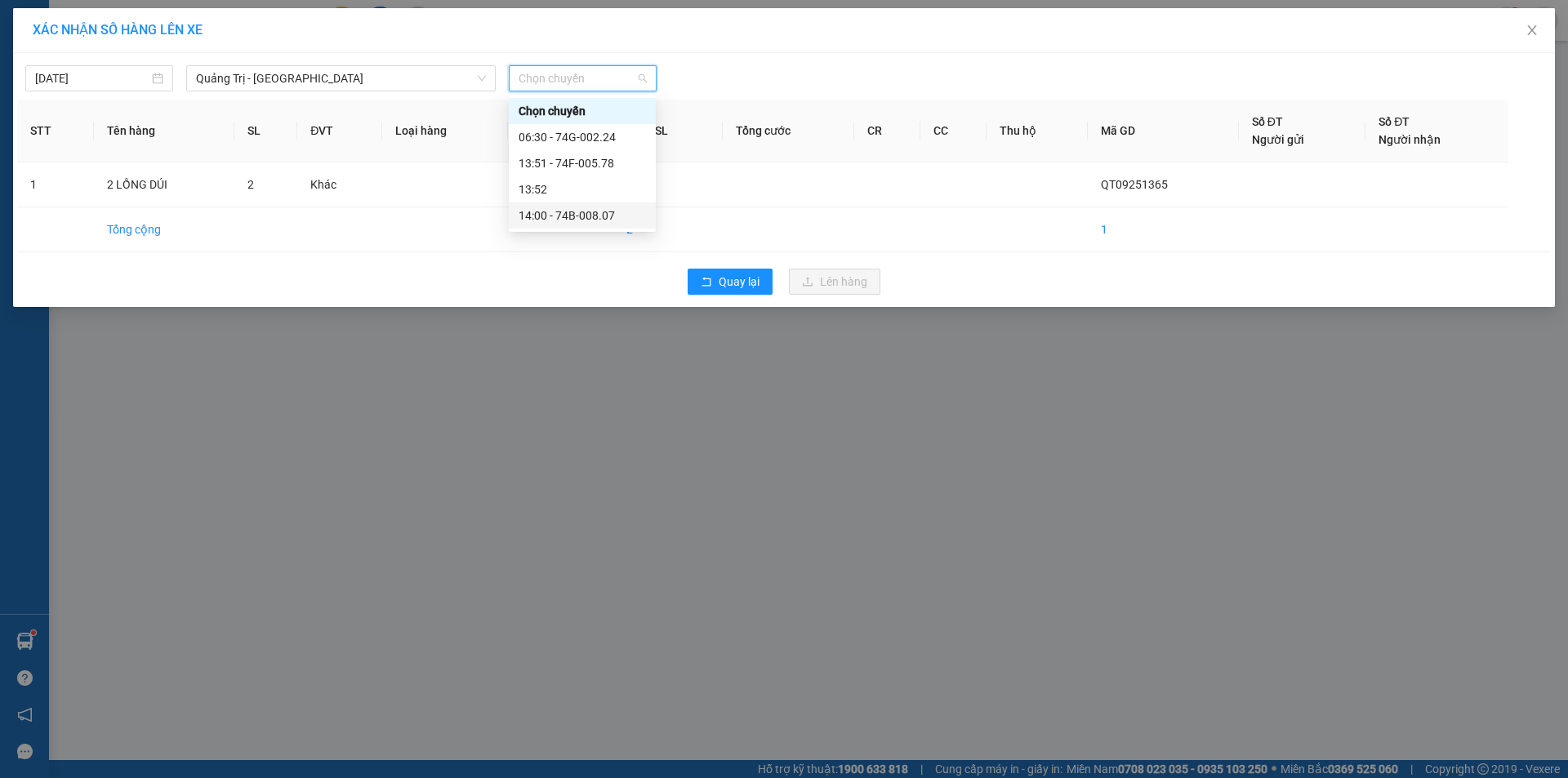
click at [588, 220] on div "14:00 - 74B-008.07" at bounding box center [582, 215] width 128 height 18
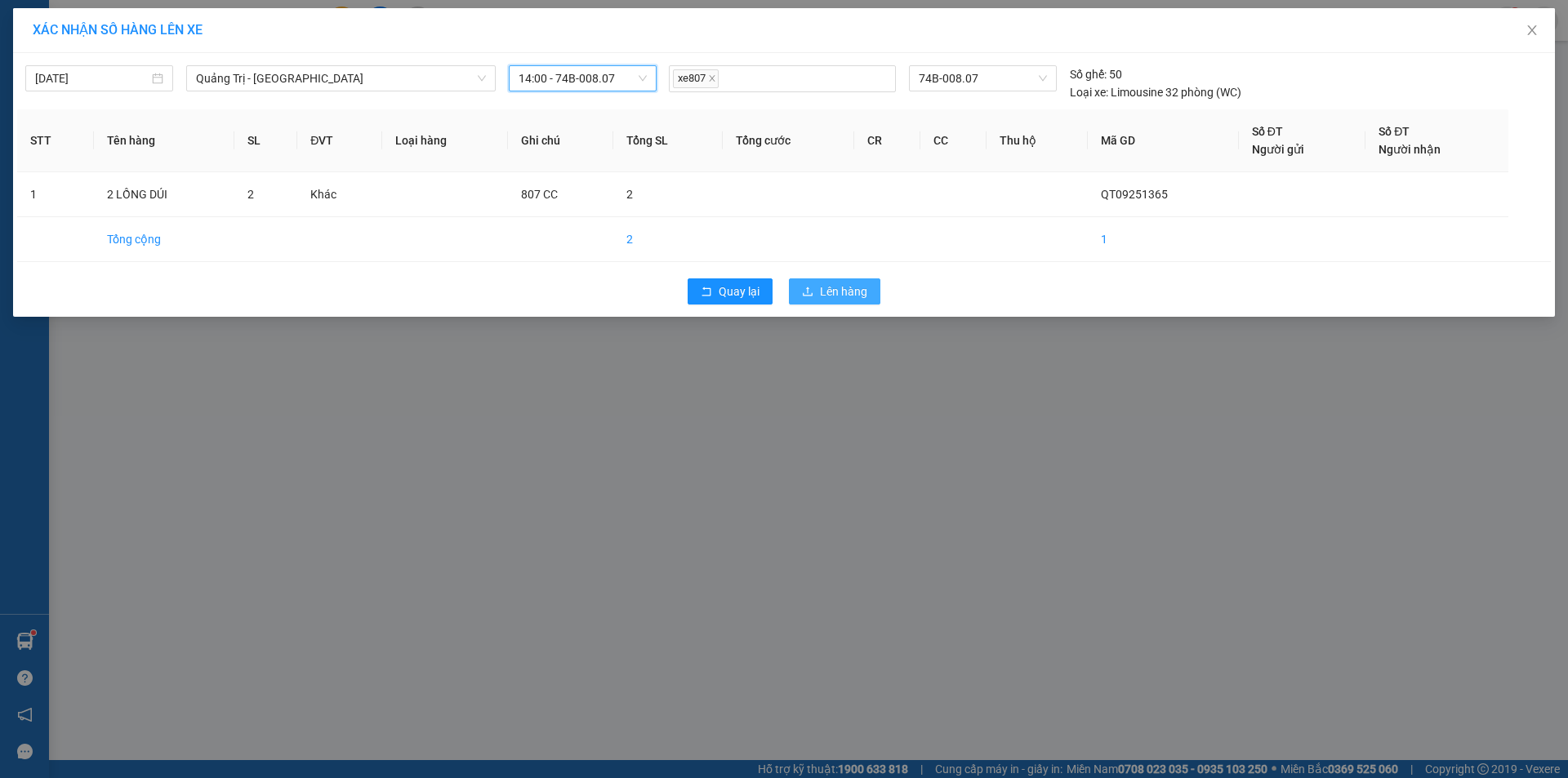
click at [823, 287] on span "Lên hàng" at bounding box center [843, 291] width 47 height 18
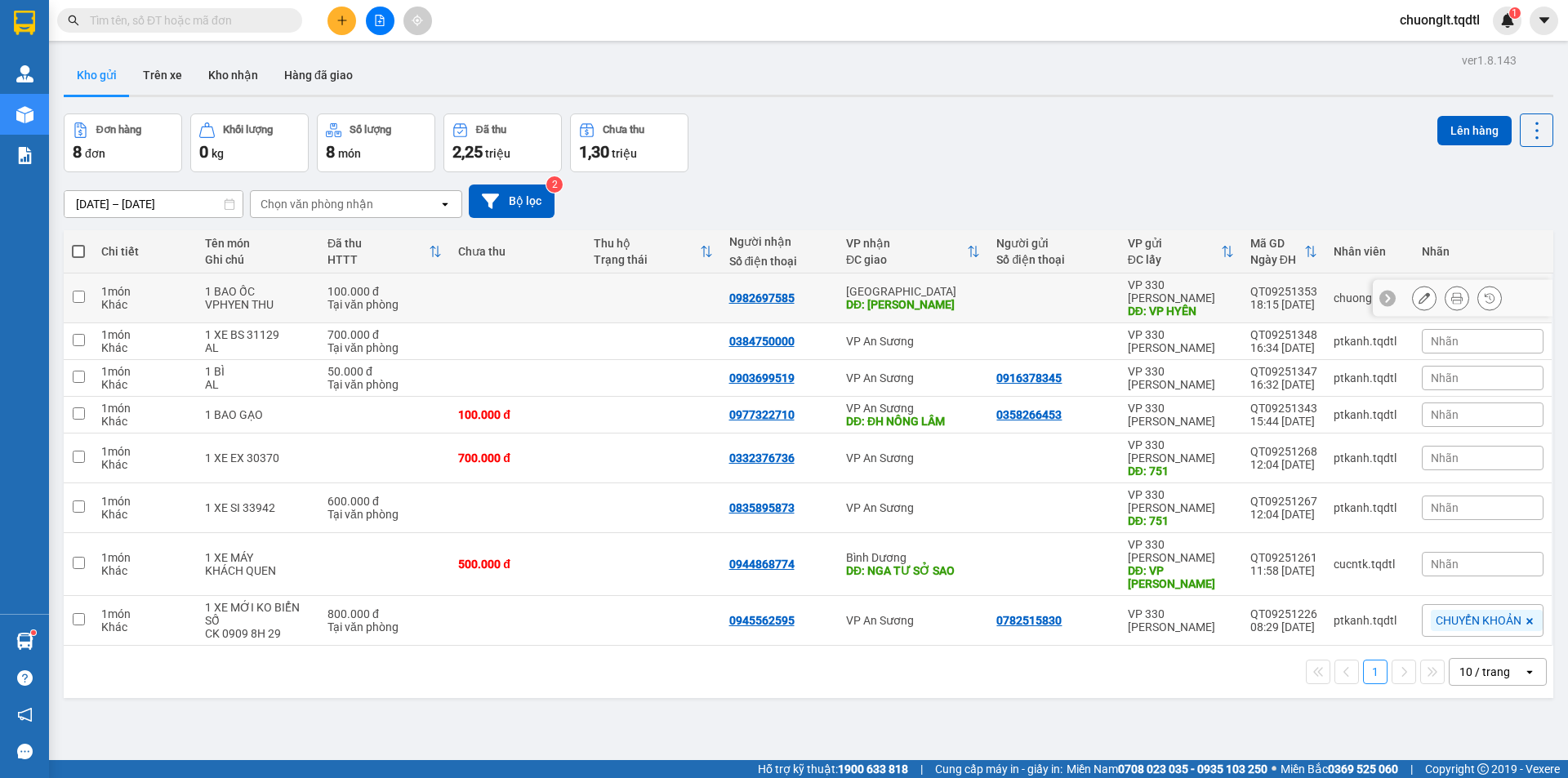
click at [75, 290] on input "checkbox" at bounding box center [79, 297] width 13 height 13
checkbox input "true"
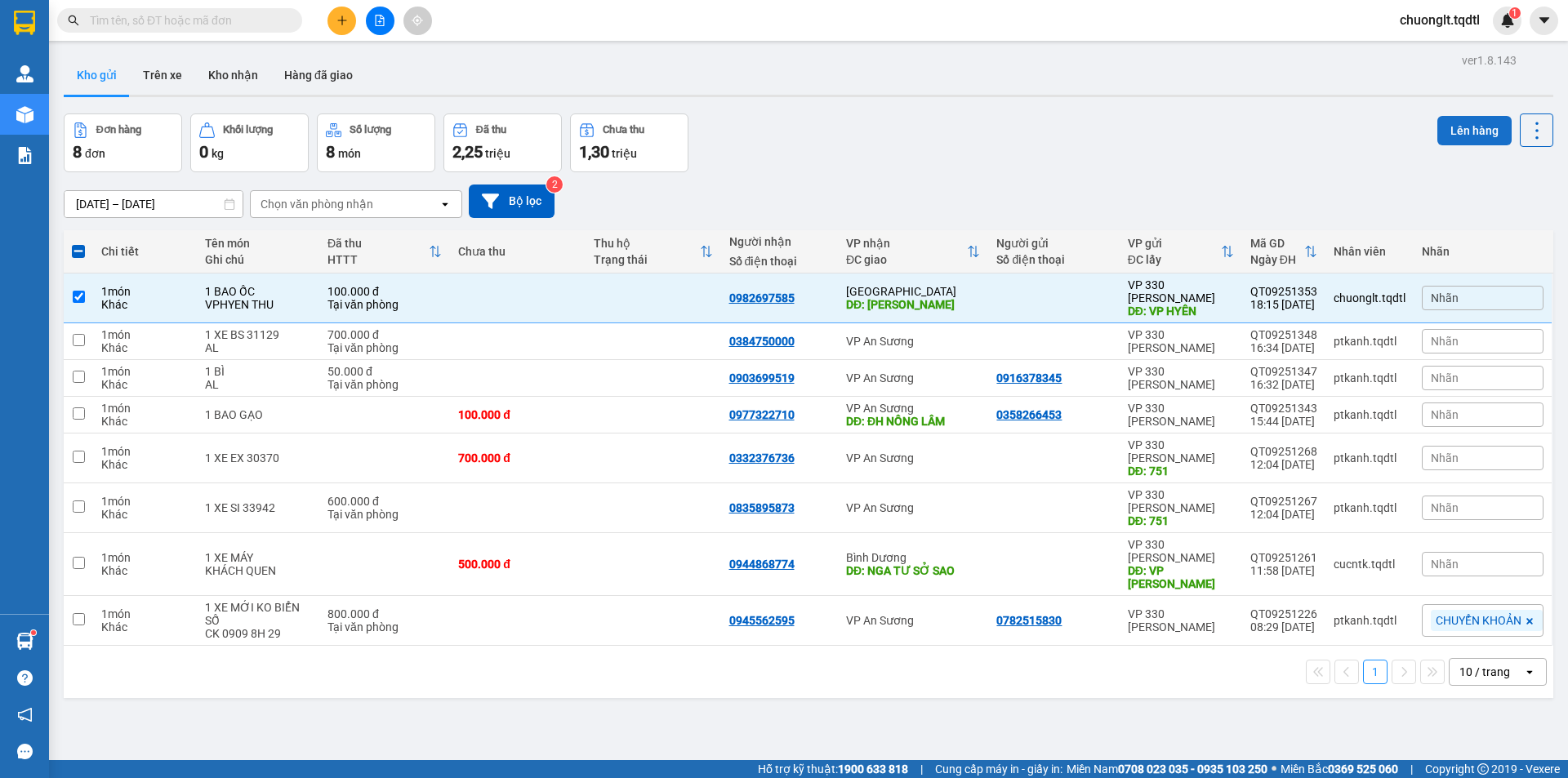
click at [1458, 132] on button "Lên hàng" at bounding box center [1474, 130] width 74 height 29
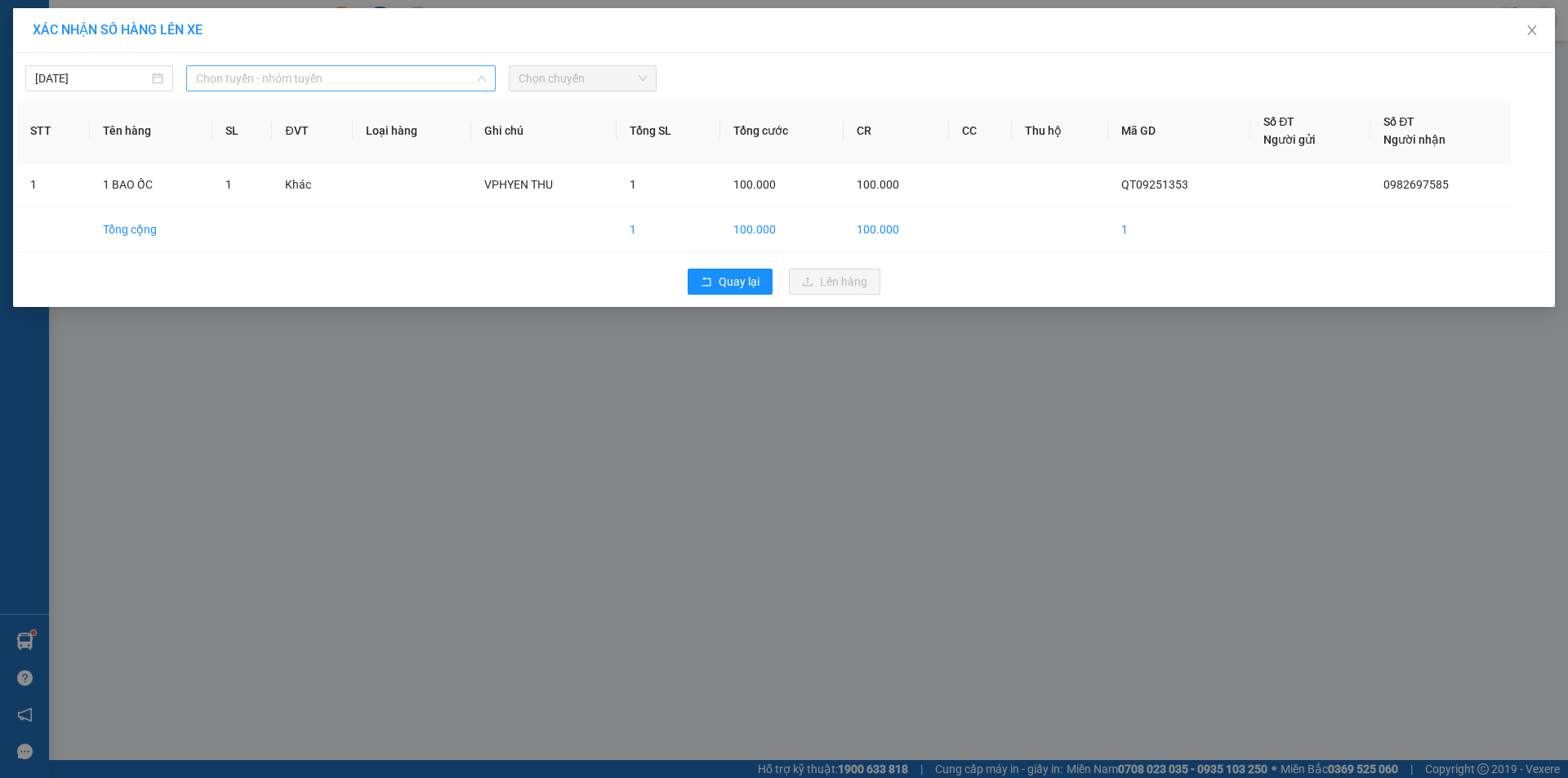
click at [457, 84] on span "Chọn tuyến - nhóm tuyến" at bounding box center [341, 78] width 290 height 24
click at [743, 271] on button "Quay lại" at bounding box center [730, 281] width 85 height 26
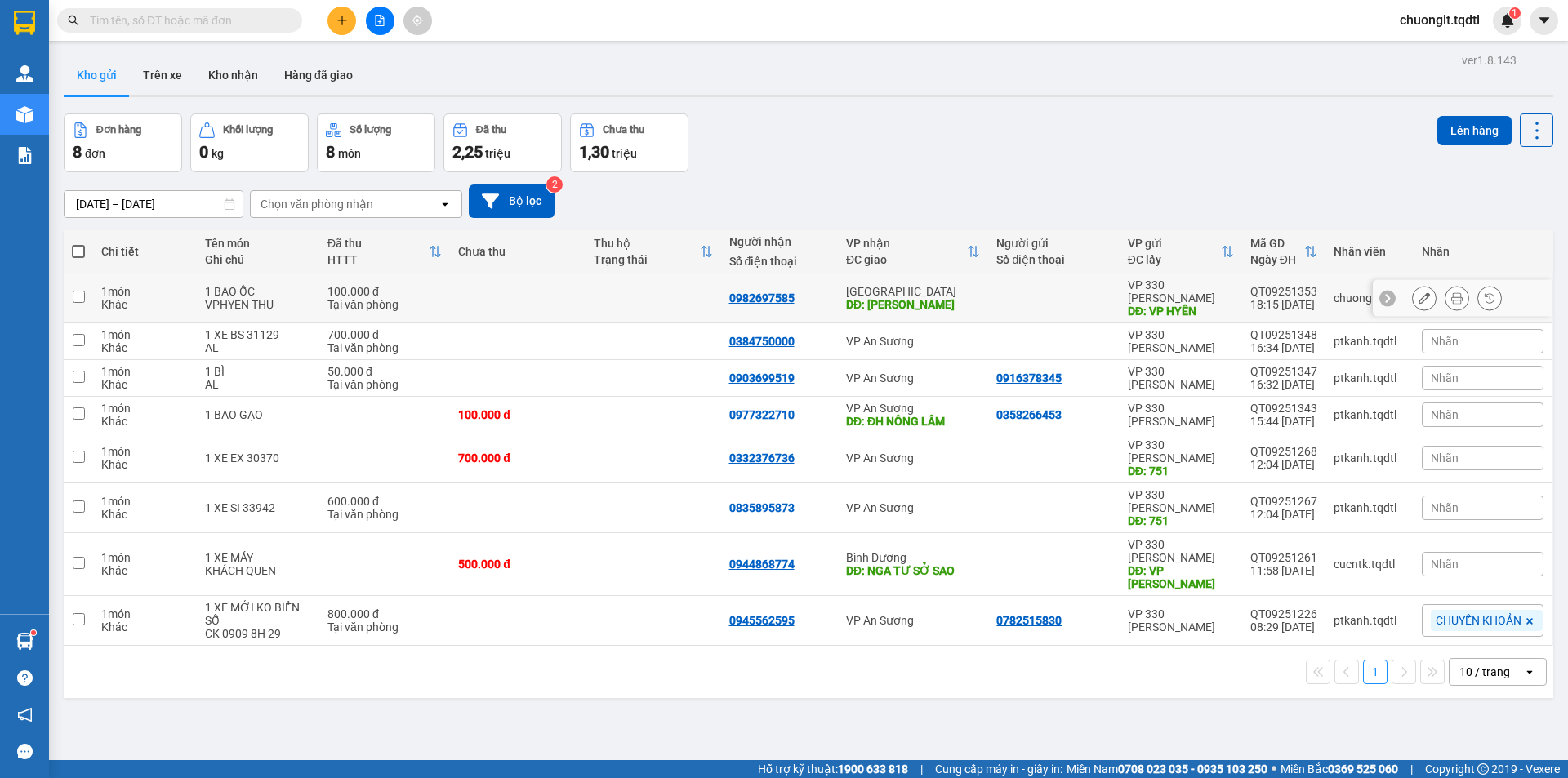
click at [75, 290] on input "checkbox" at bounding box center [79, 297] width 13 height 13
checkbox input "true"
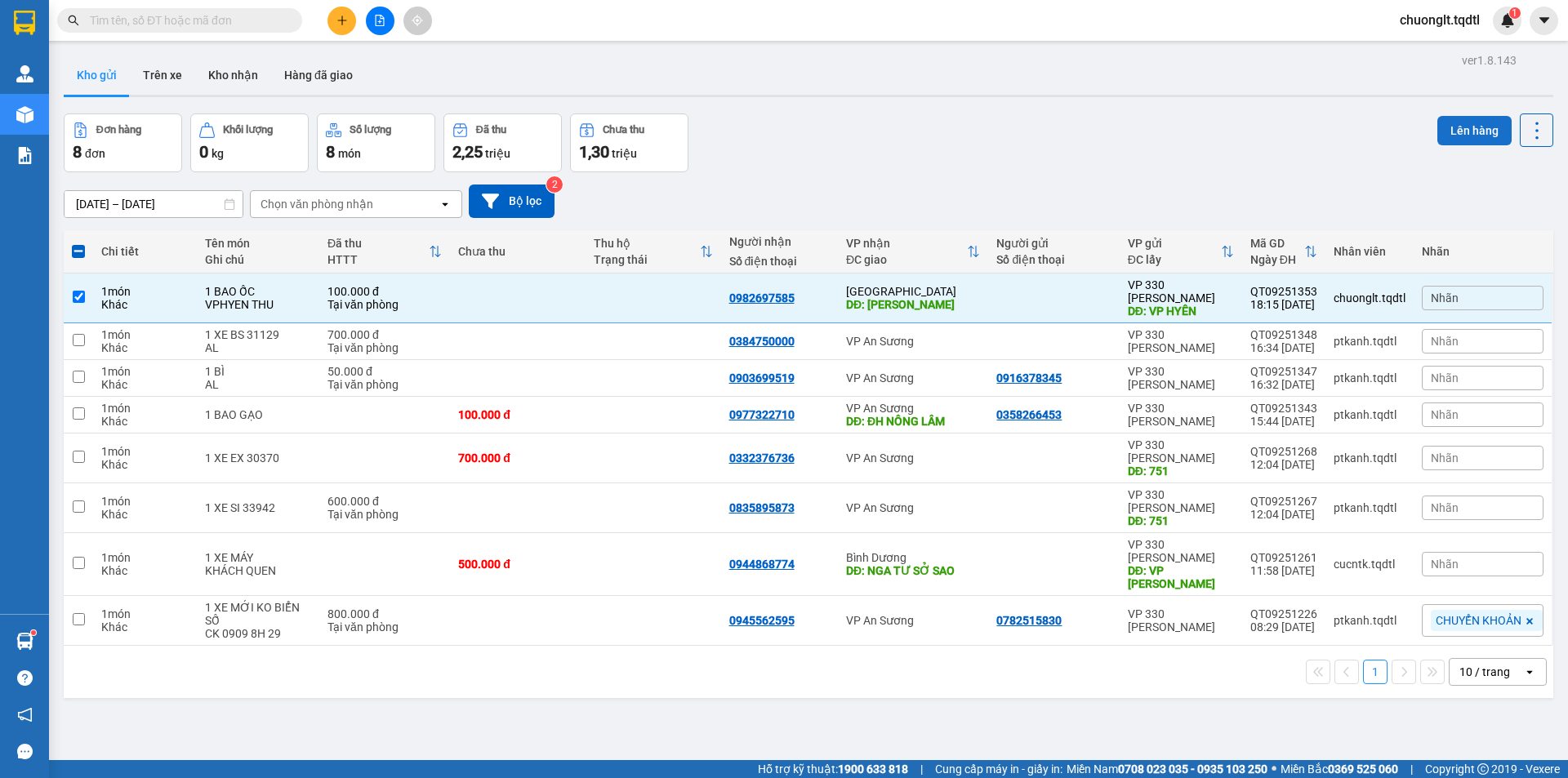
click at [1454, 130] on button "Lên hàng" at bounding box center [1474, 130] width 74 height 29
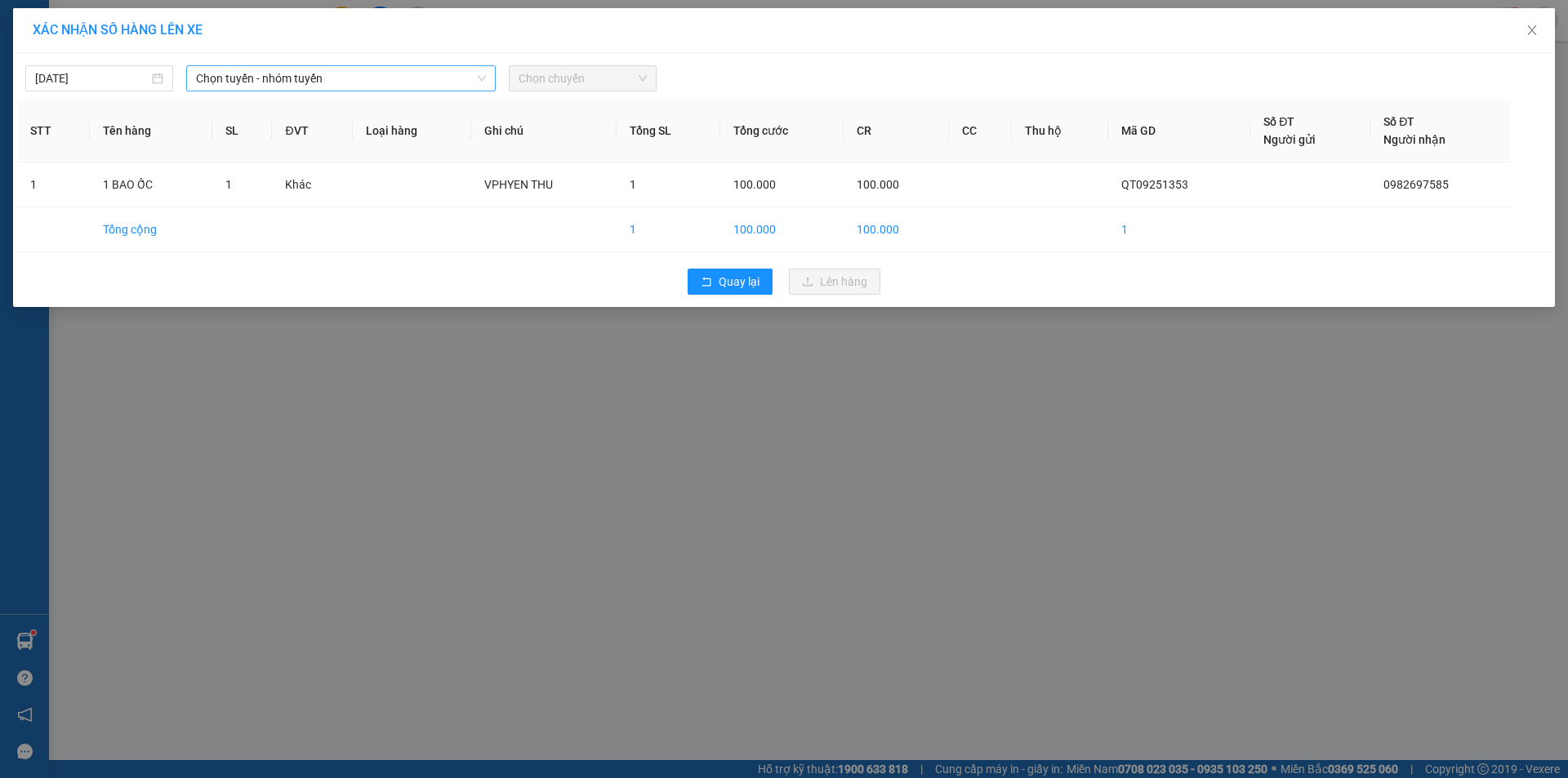
click at [386, 82] on span "Chọn tuyến - nhóm tuyến" at bounding box center [341, 78] width 290 height 24
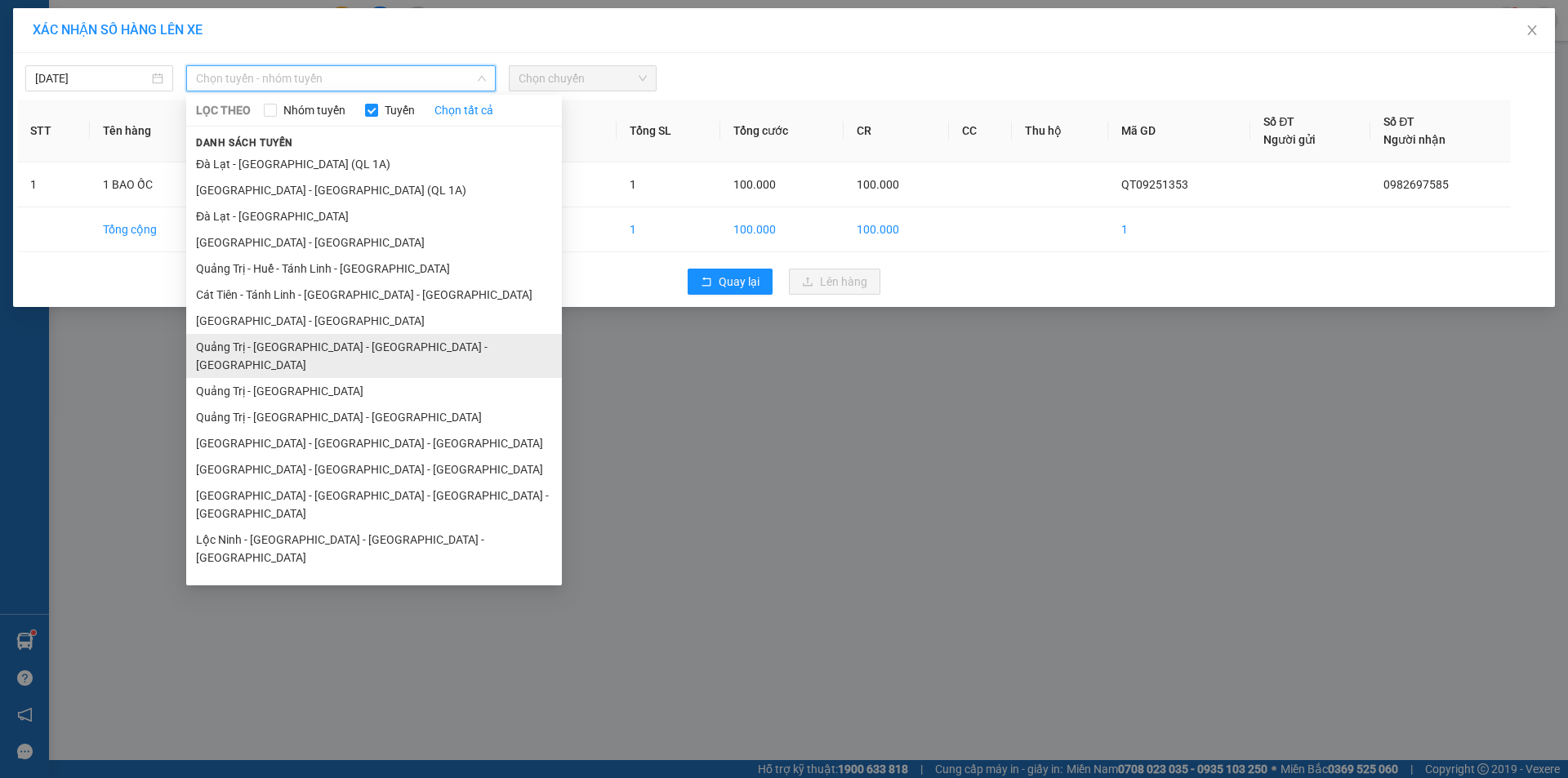
click at [357, 345] on li "Quảng Trị - [GEOGRAPHIC_DATA] - [GEOGRAPHIC_DATA] - [GEOGRAPHIC_DATA]" at bounding box center [374, 356] width 375 height 44
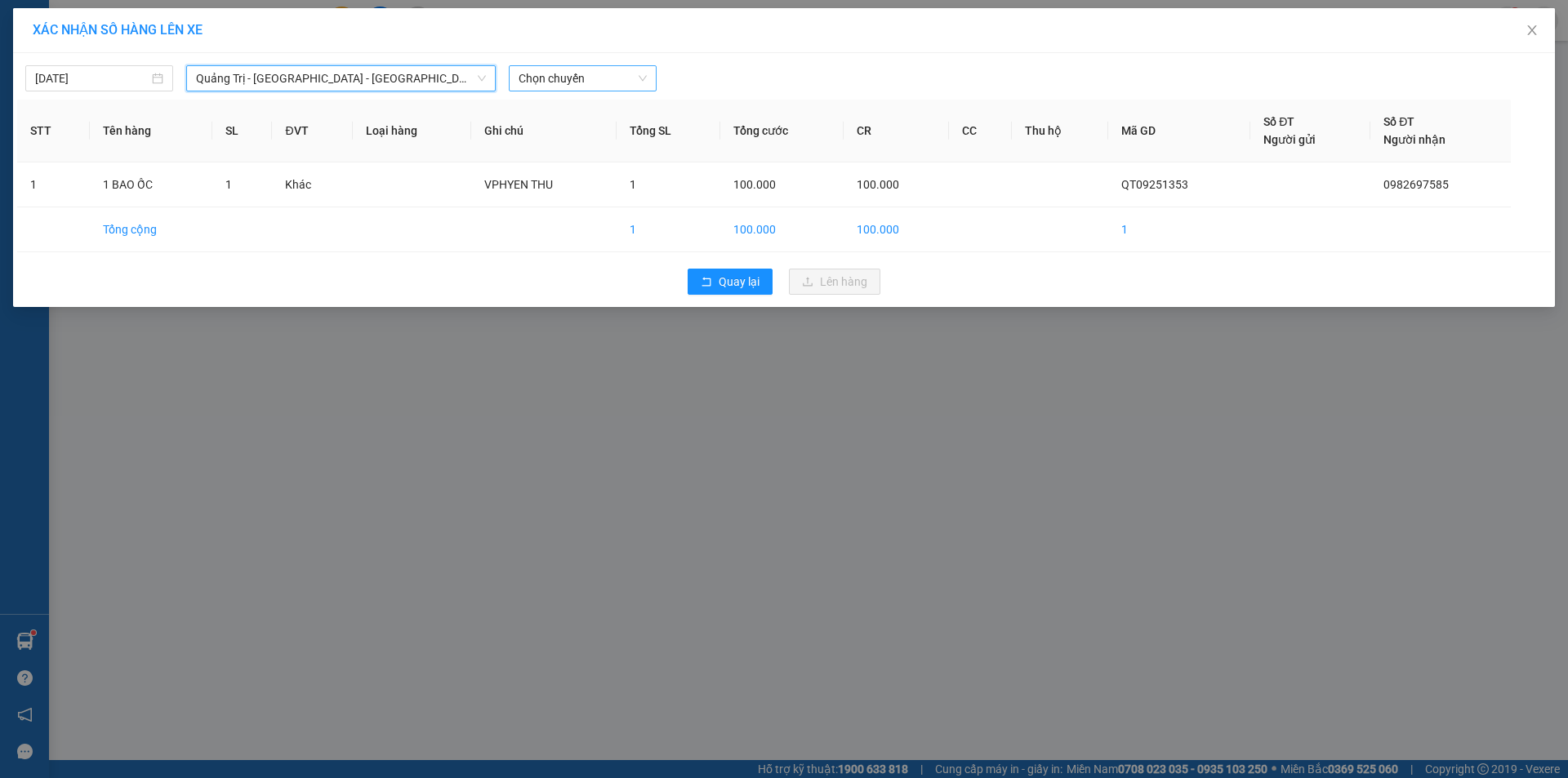
click at [592, 88] on span "Chọn chuyến" at bounding box center [583, 78] width 128 height 24
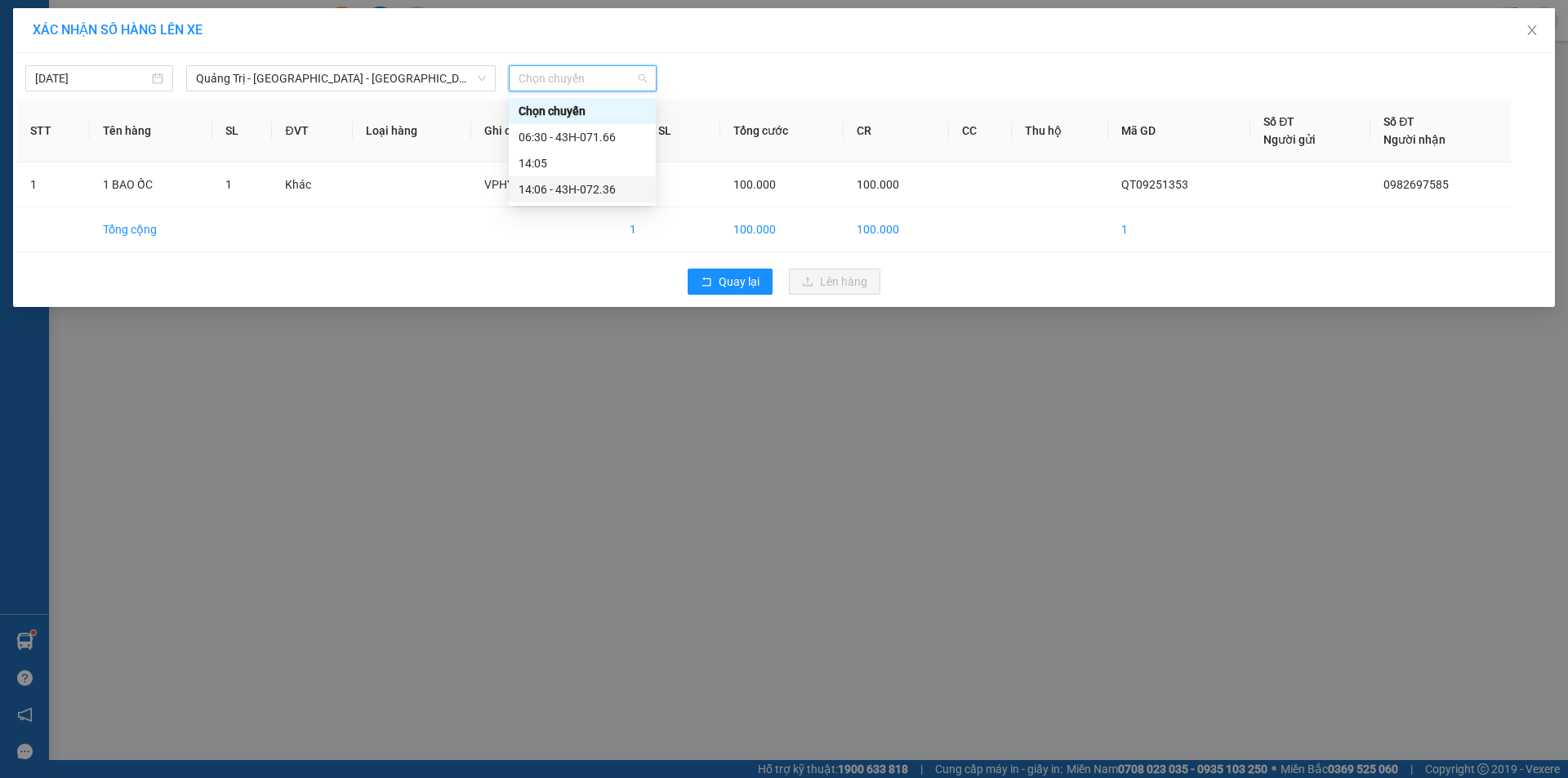
click at [595, 189] on div "14:06 - 43H-072.36" at bounding box center [582, 189] width 128 height 18
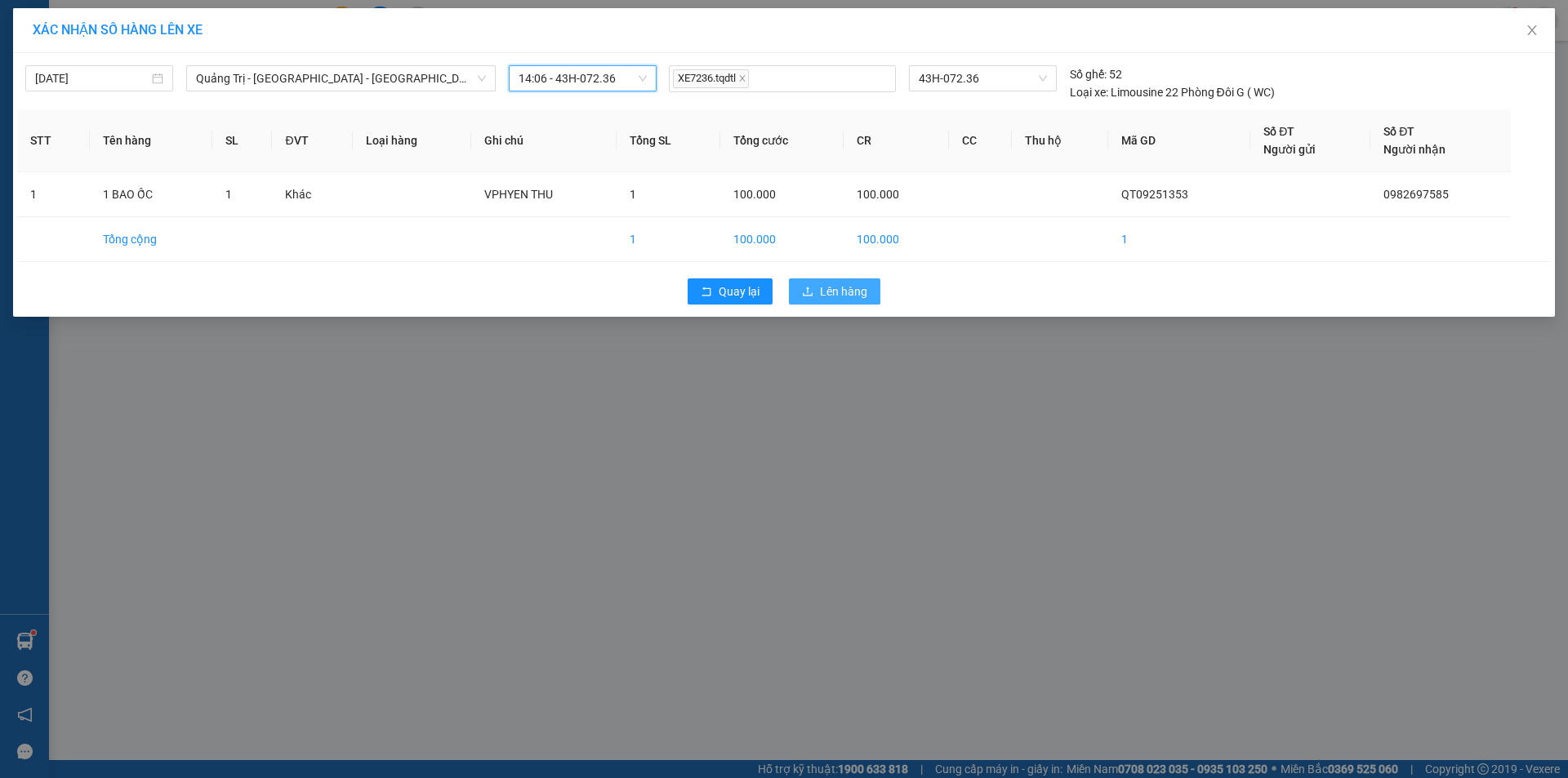
click at [837, 297] on span "Lên hàng" at bounding box center [843, 291] width 47 height 18
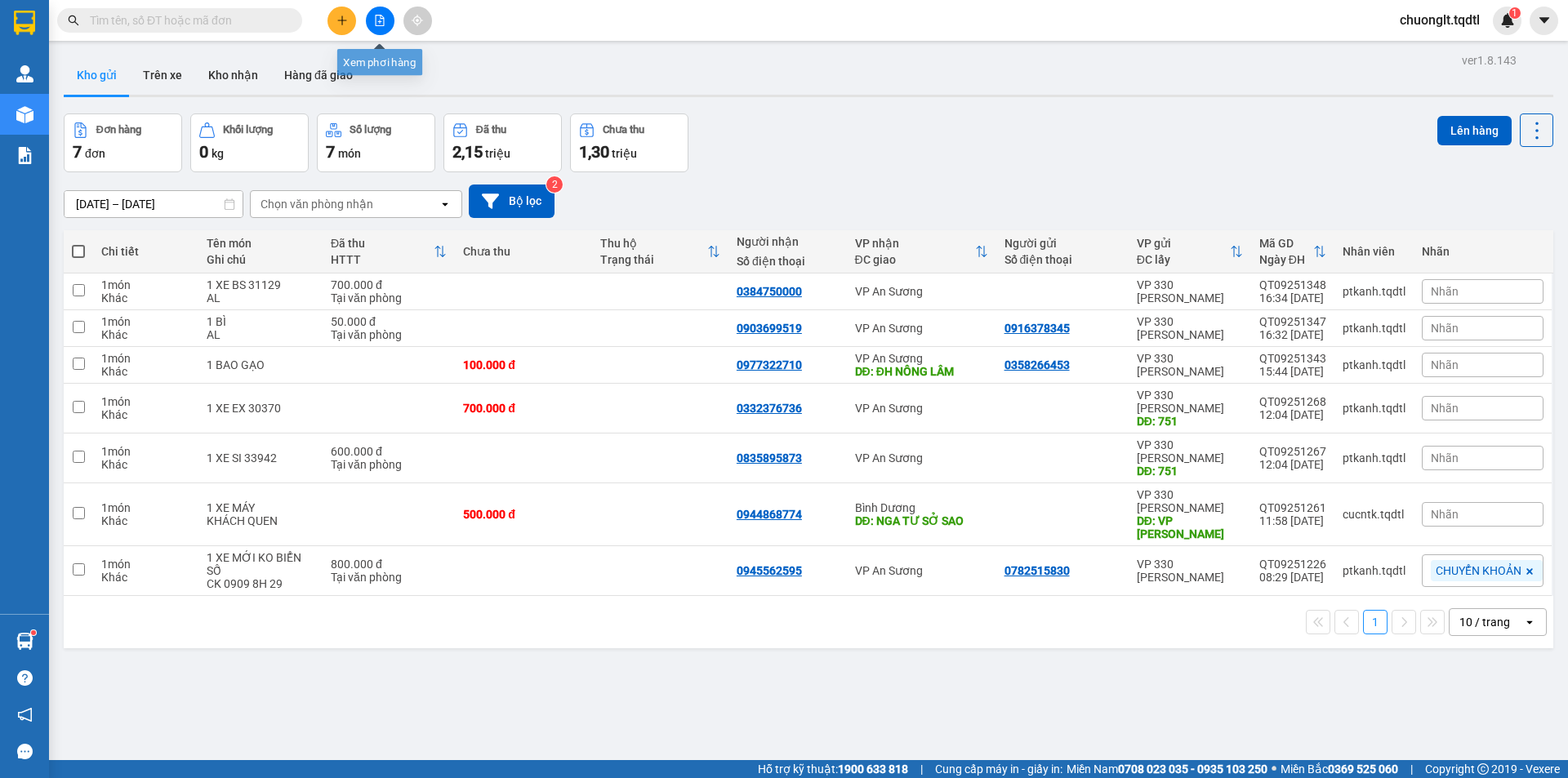
click at [374, 16] on icon "file-add" at bounding box center [379, 20] width 12 height 12
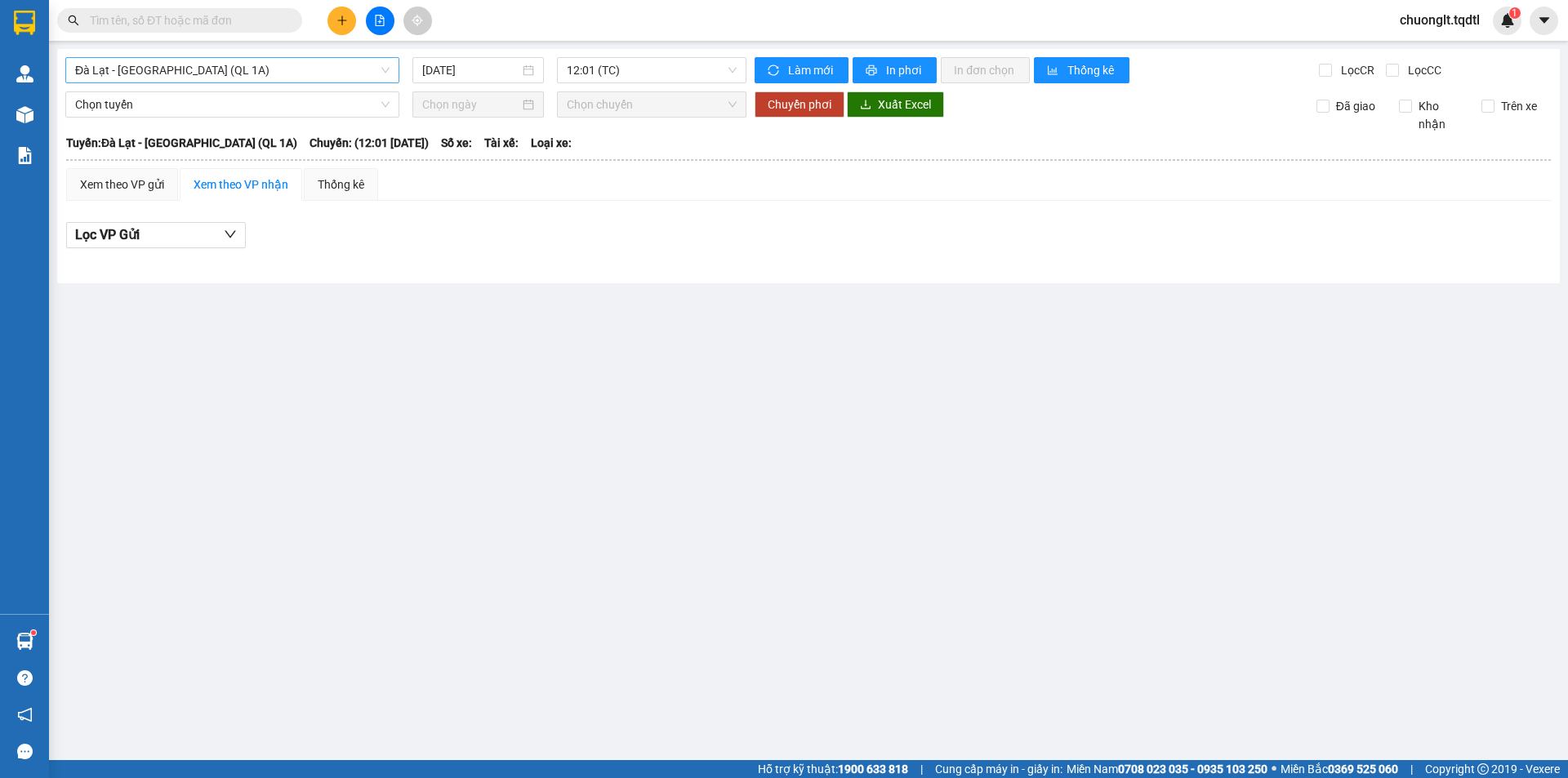
click at [304, 71] on span "Đà Lạt - [GEOGRAPHIC_DATA] (QL 1A)" at bounding box center [232, 70] width 314 height 24
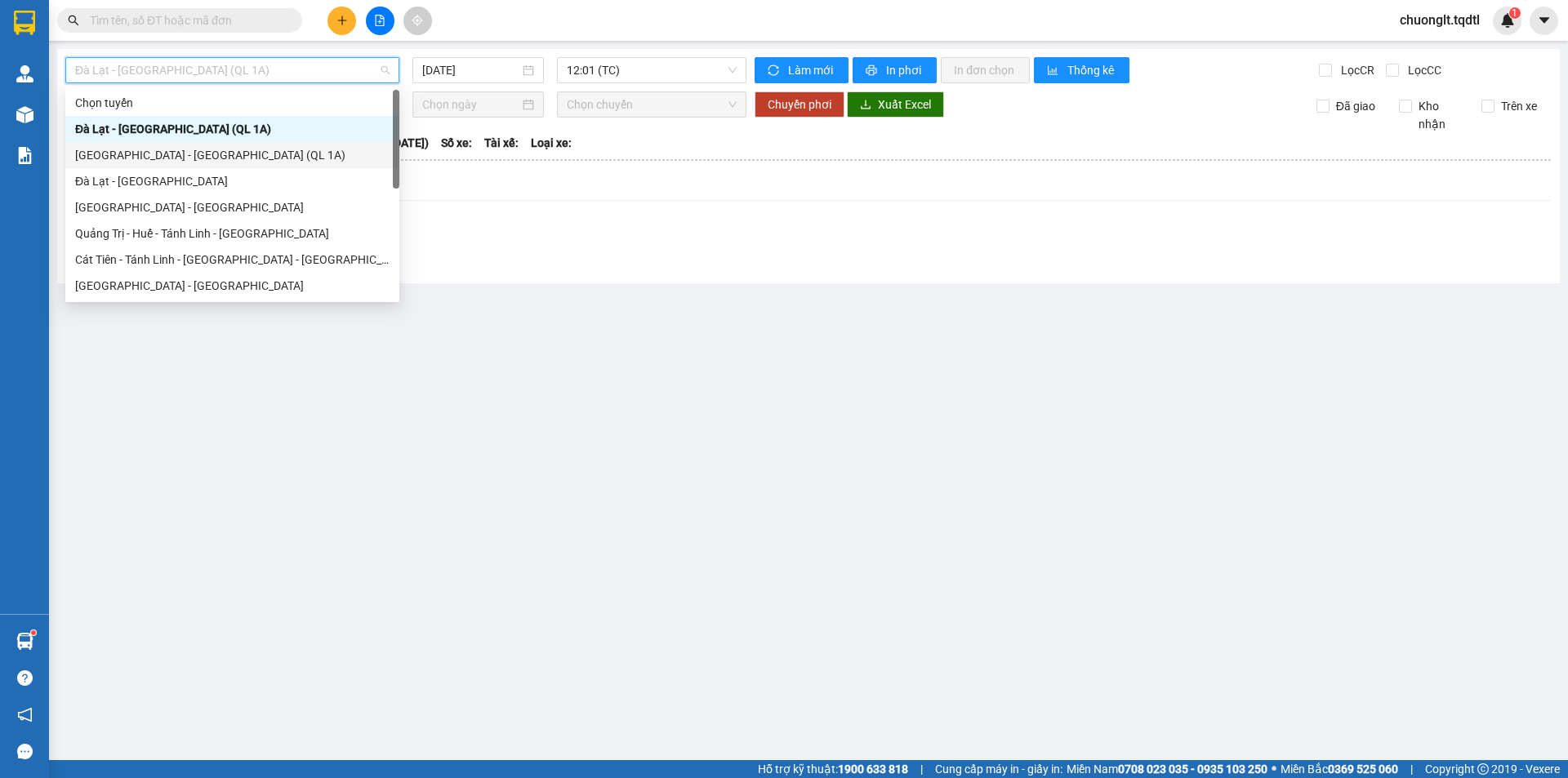
scroll to position [81, 0]
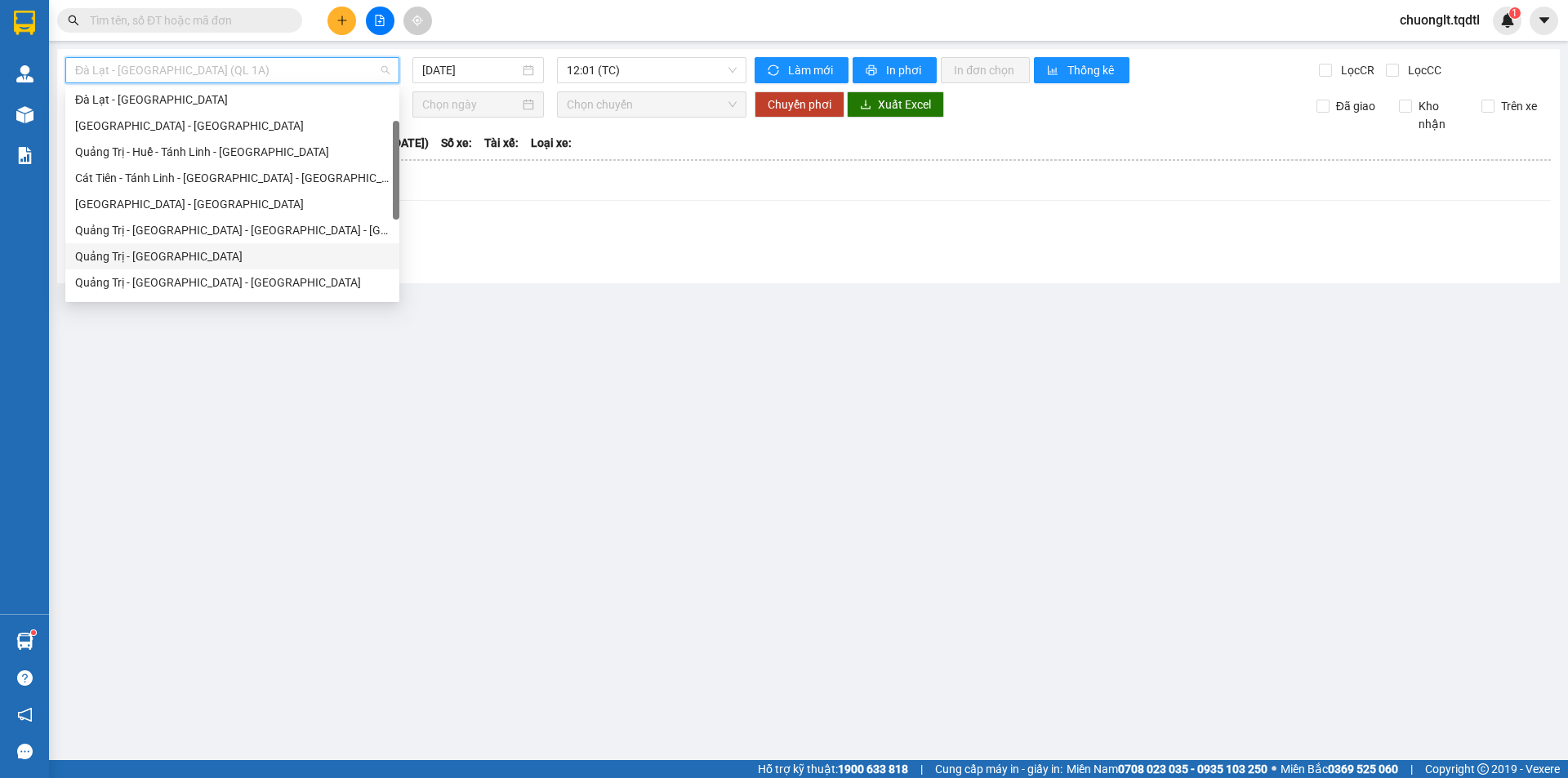
click at [188, 252] on div "Quảng Trị - [GEOGRAPHIC_DATA]" at bounding box center [232, 256] width 314 height 18
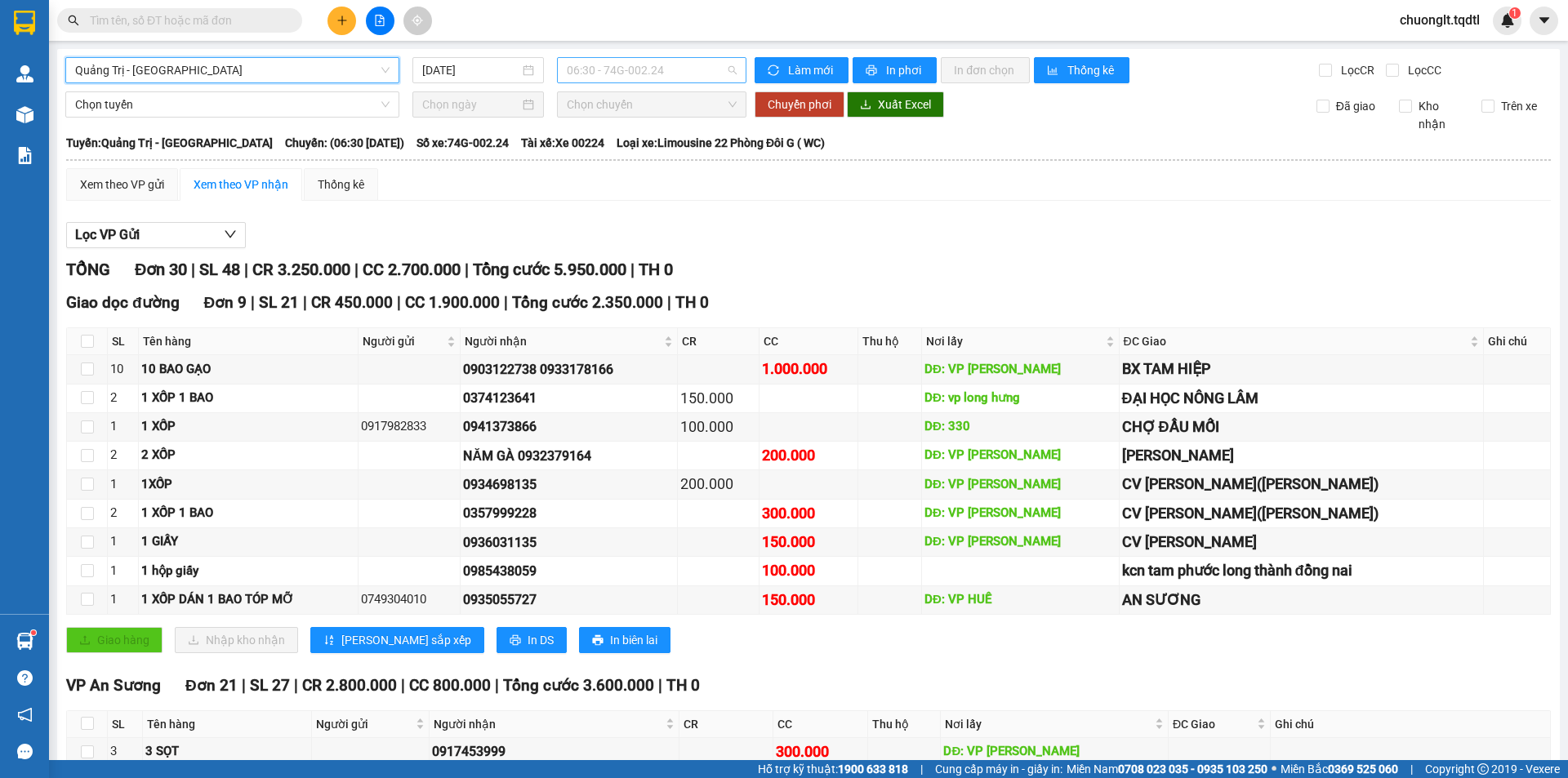
click at [675, 70] on span "06:30 - 74G-002.24" at bounding box center [651, 70] width 170 height 24
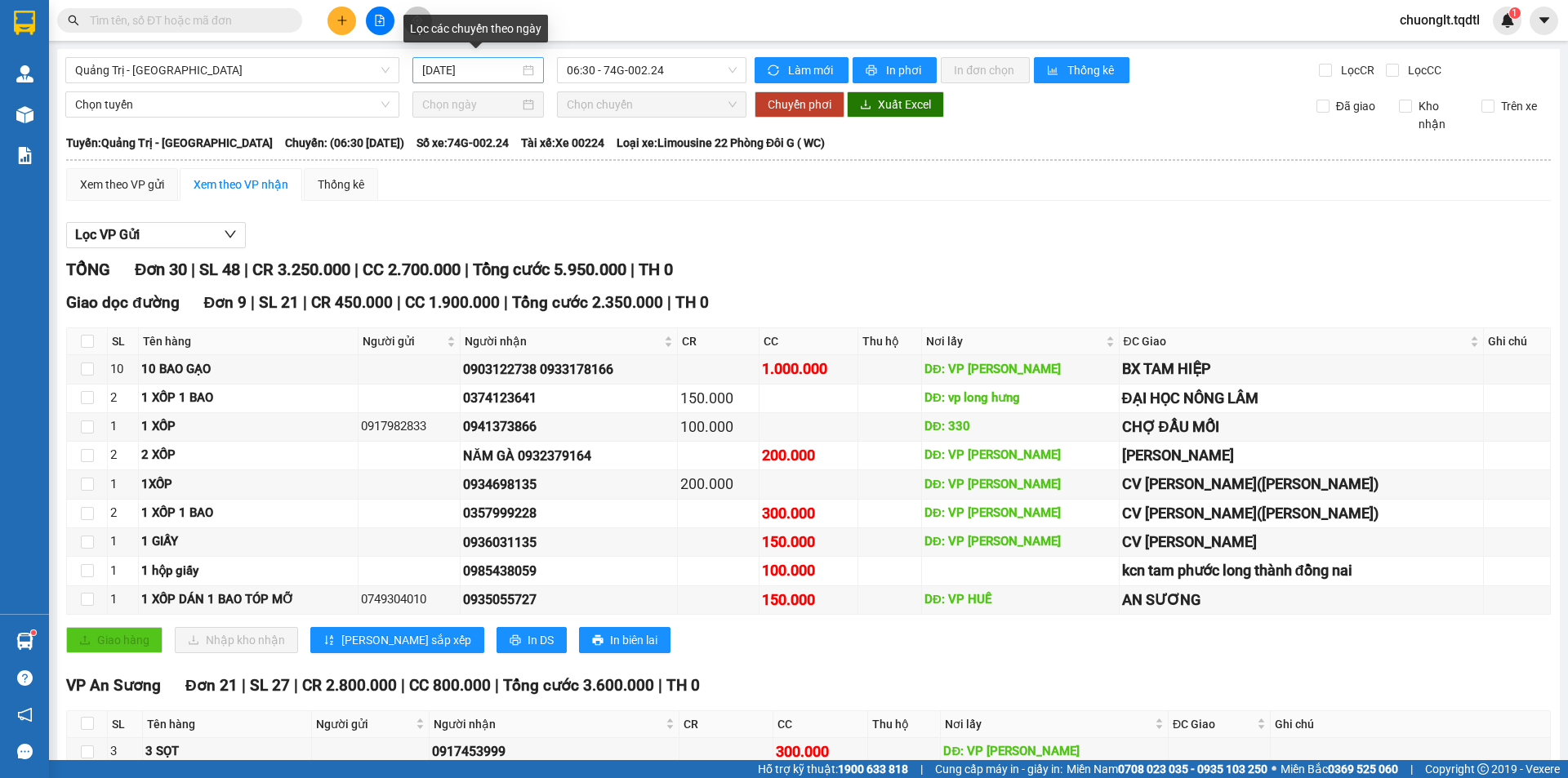
click at [521, 70] on div "[DATE]" at bounding box center [479, 71] width 112 height 18
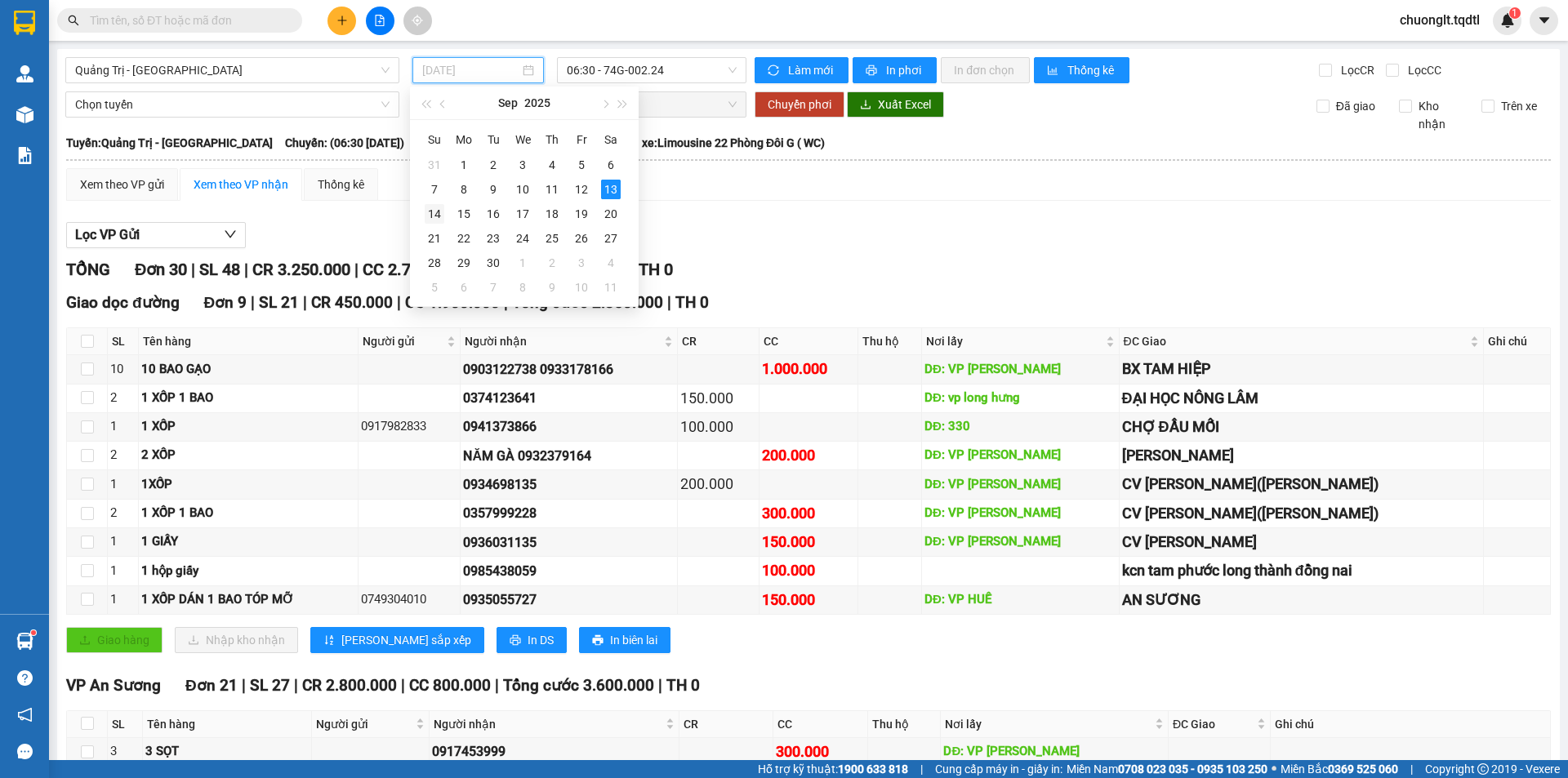
click at [443, 213] on div "14" at bounding box center [434, 214] width 20 height 20
type input "[DATE]"
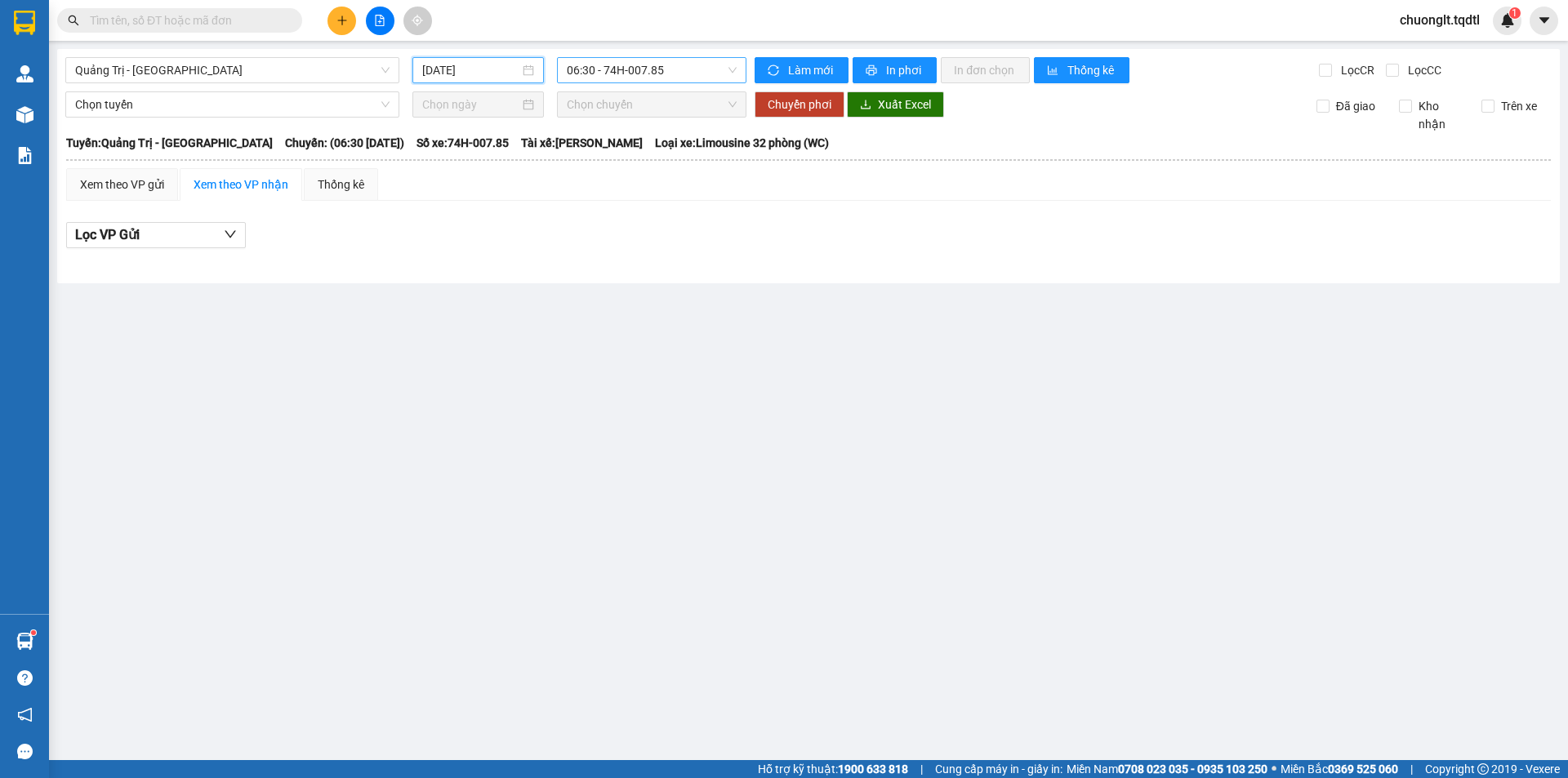
click at [701, 69] on span "06:30 - 74H-007.85" at bounding box center [651, 70] width 170 height 24
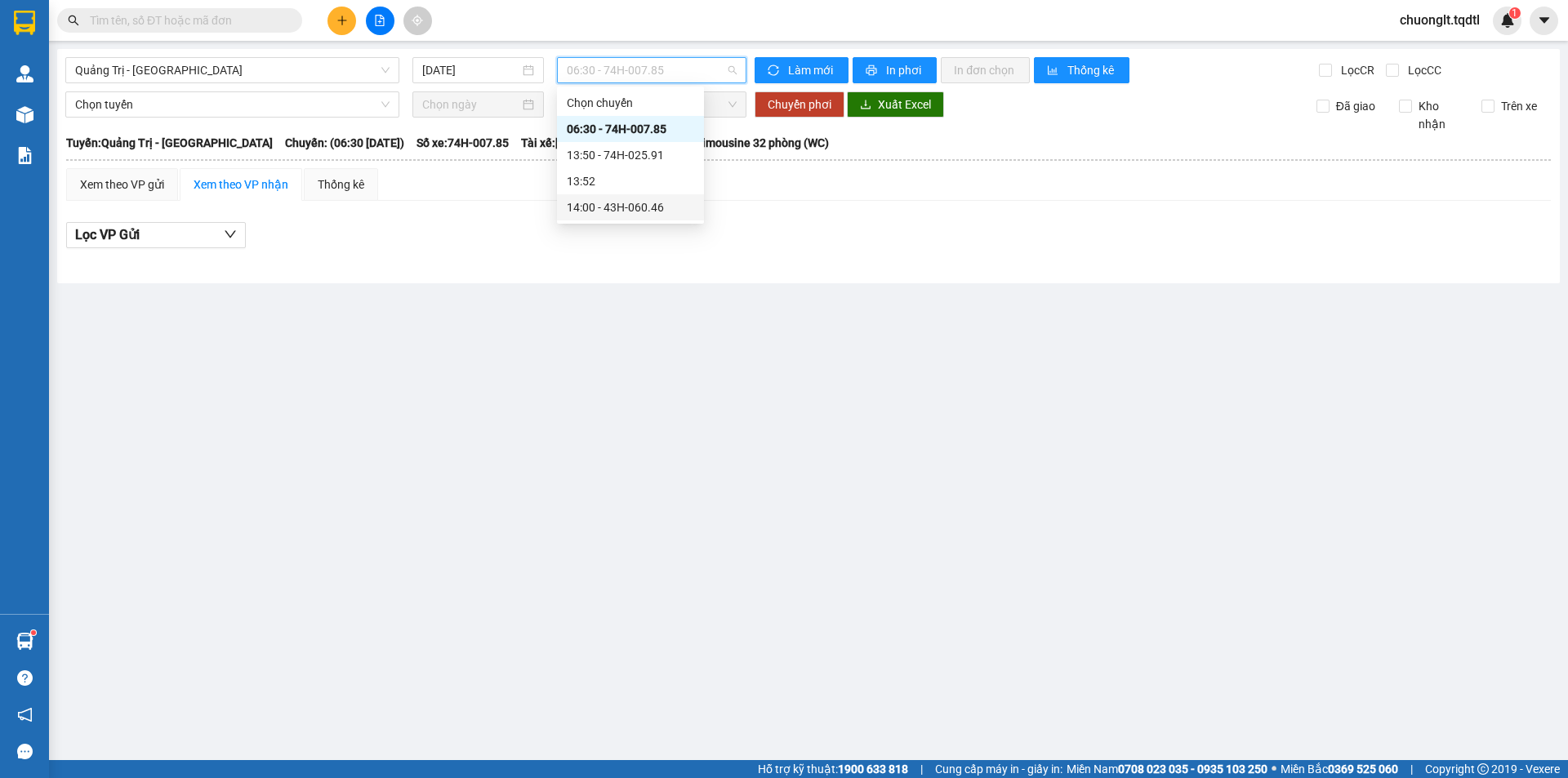
click at [645, 309] on main "Quảng Trị - [GEOGRAPHIC_DATA] [DATE] 06:30 - 74H-007.85 Làm mới In phơi In đơn …" at bounding box center [784, 380] width 1568 height 760
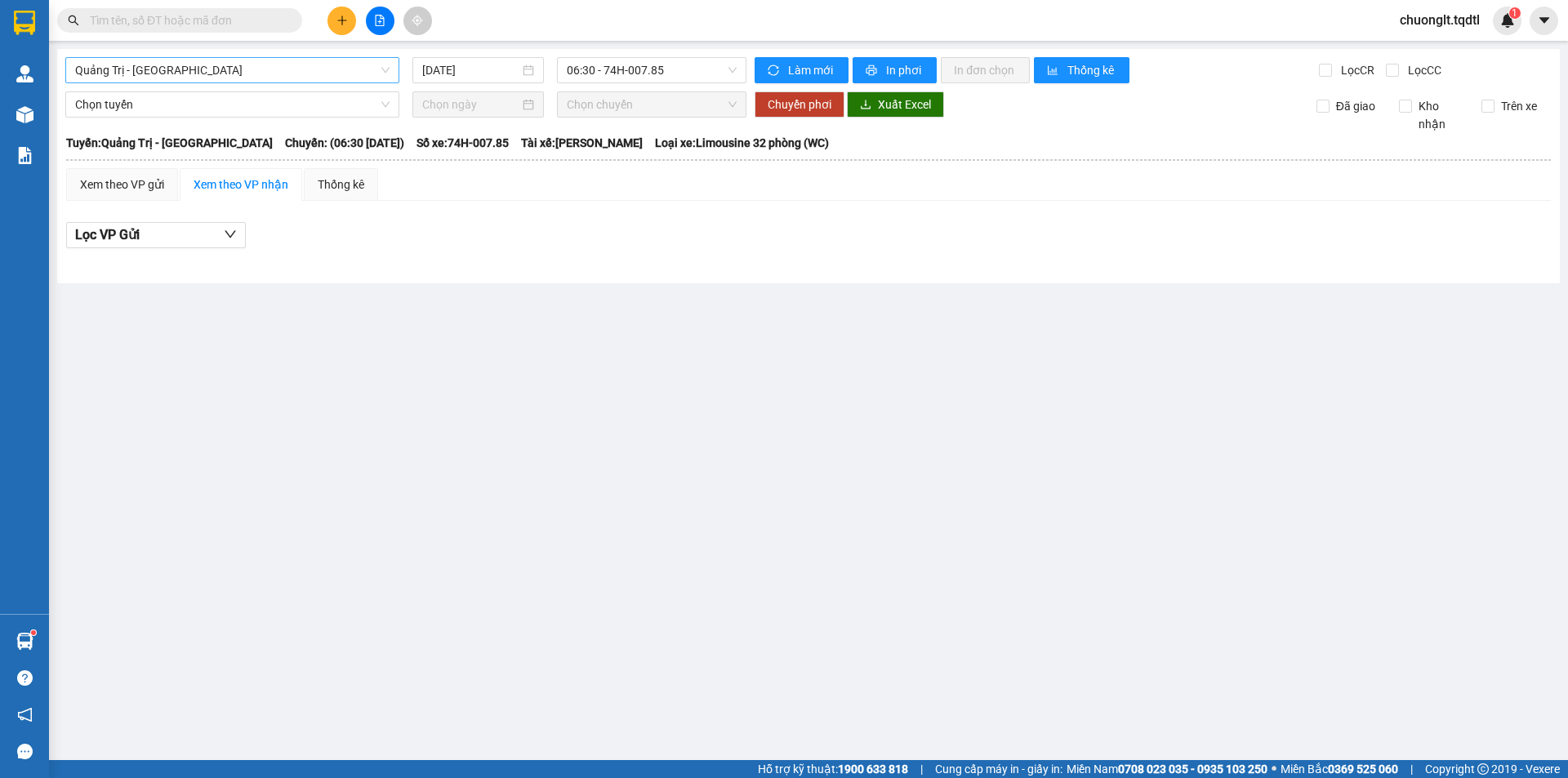
click at [313, 69] on span "Quảng Trị - [GEOGRAPHIC_DATA]" at bounding box center [232, 70] width 314 height 24
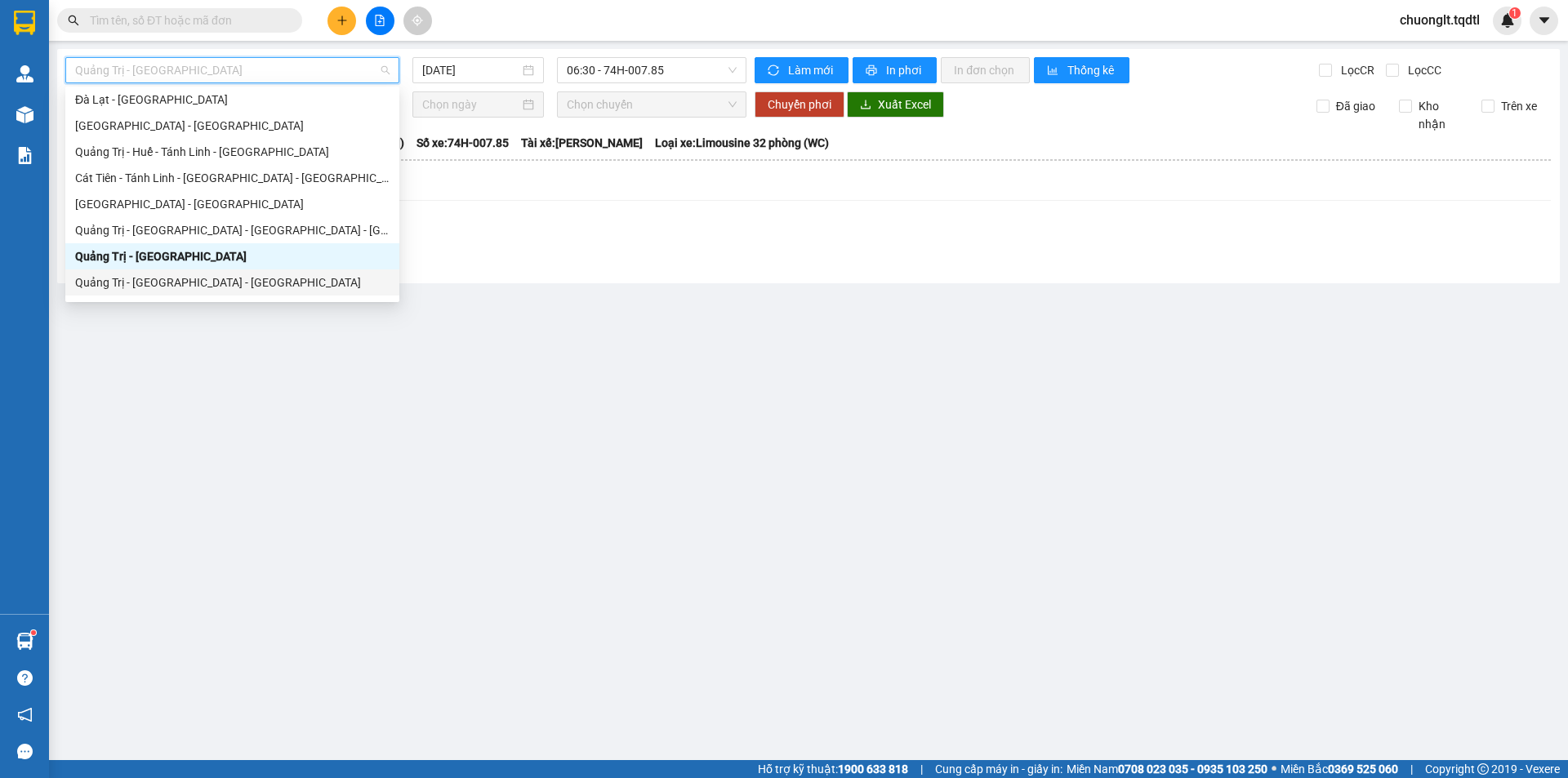
click at [216, 276] on div "Quảng Trị - [GEOGRAPHIC_DATA] - [GEOGRAPHIC_DATA]" at bounding box center [232, 282] width 314 height 18
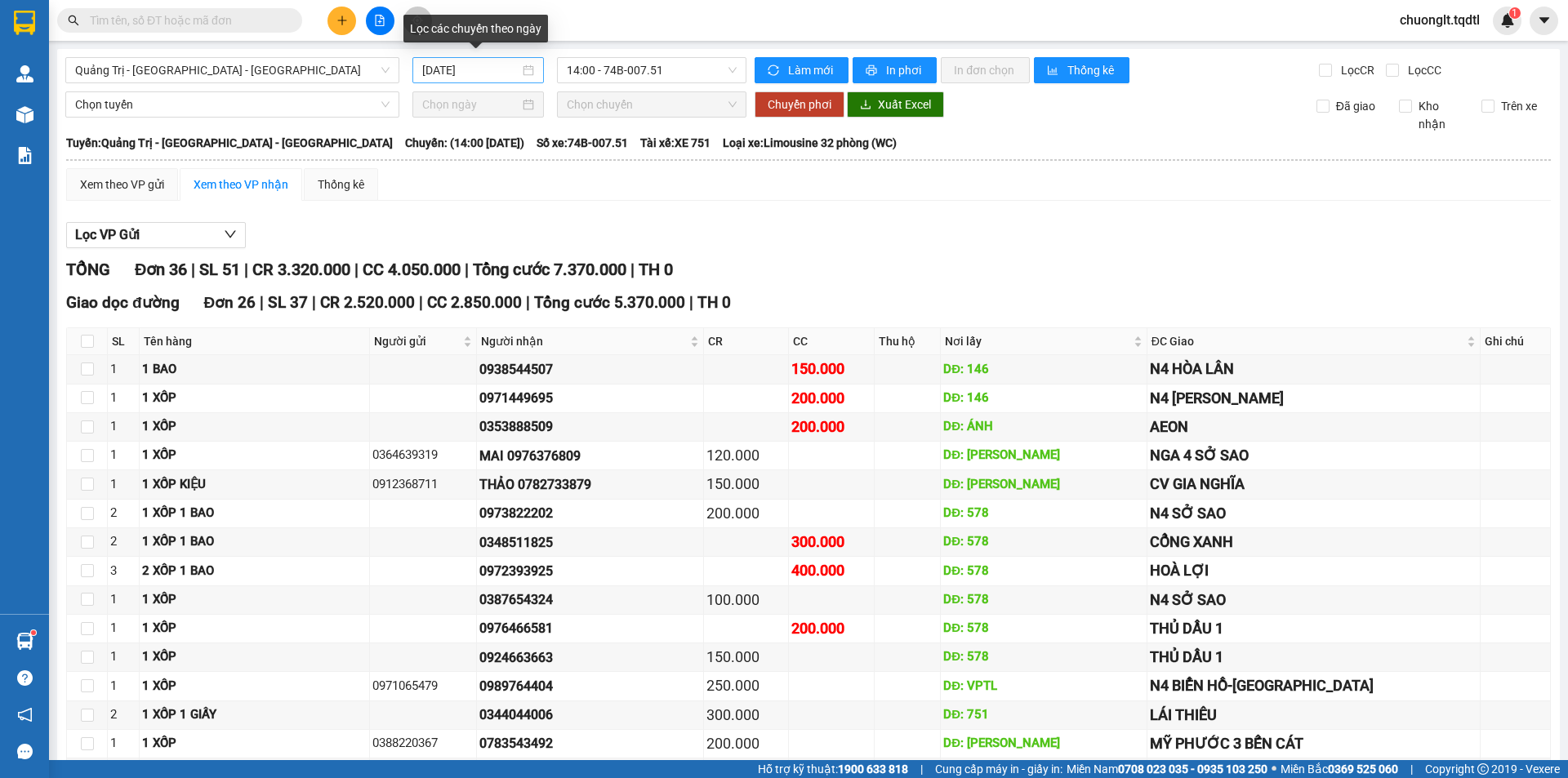
click at [517, 65] on div "[DATE]" at bounding box center [479, 71] width 112 height 18
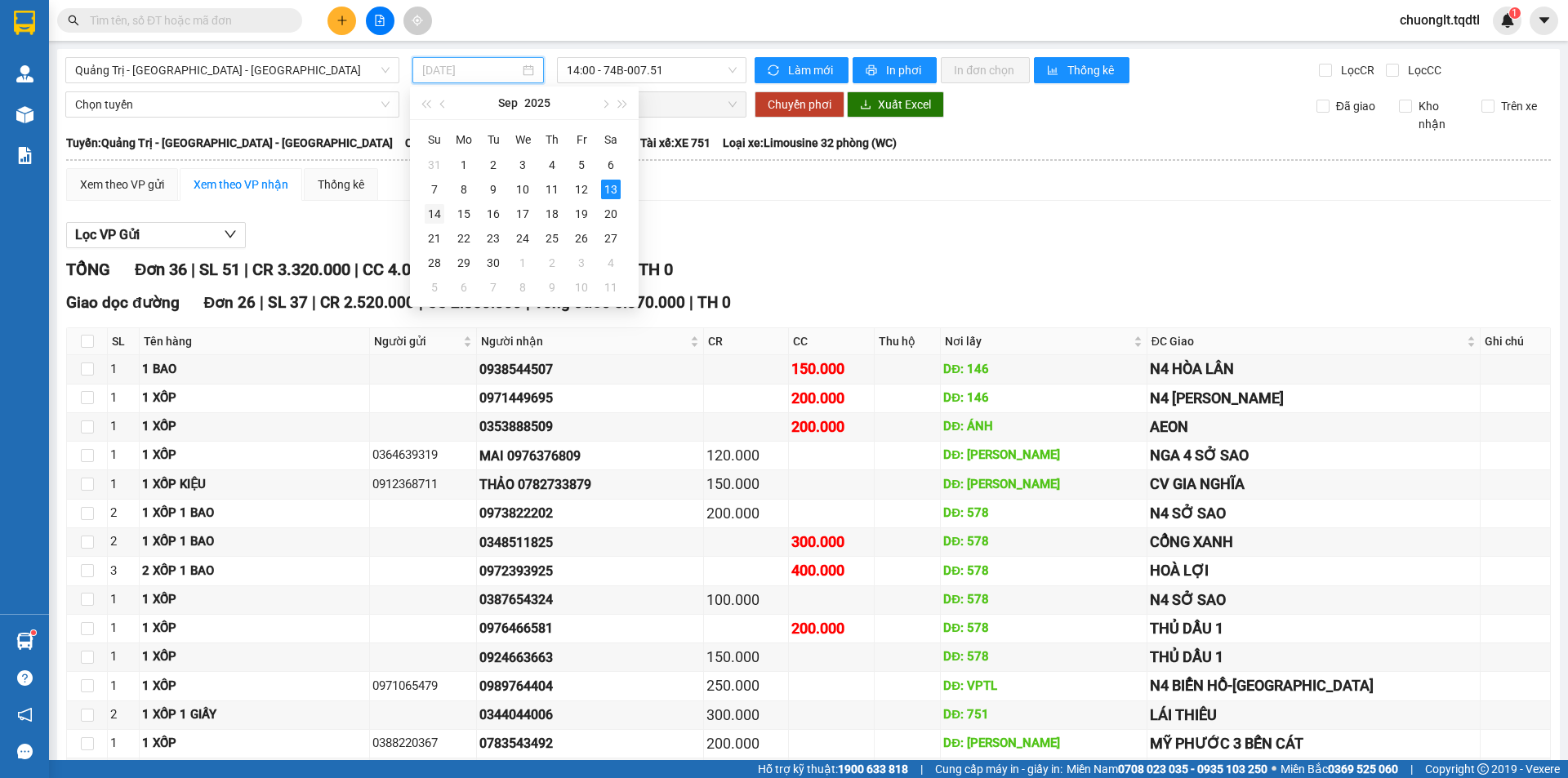
click at [439, 222] on div "14" at bounding box center [434, 214] width 20 height 20
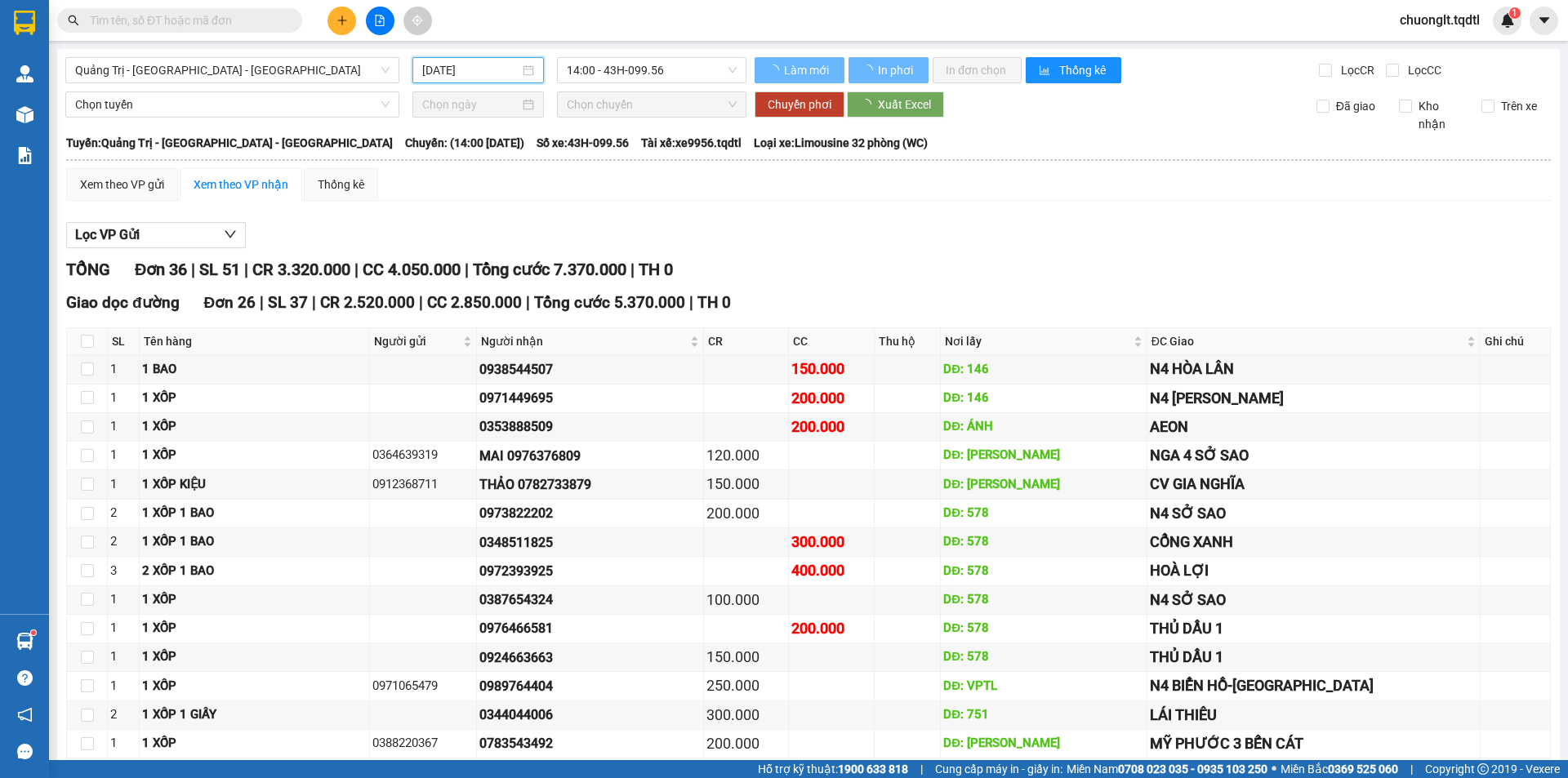
type input "[DATE]"
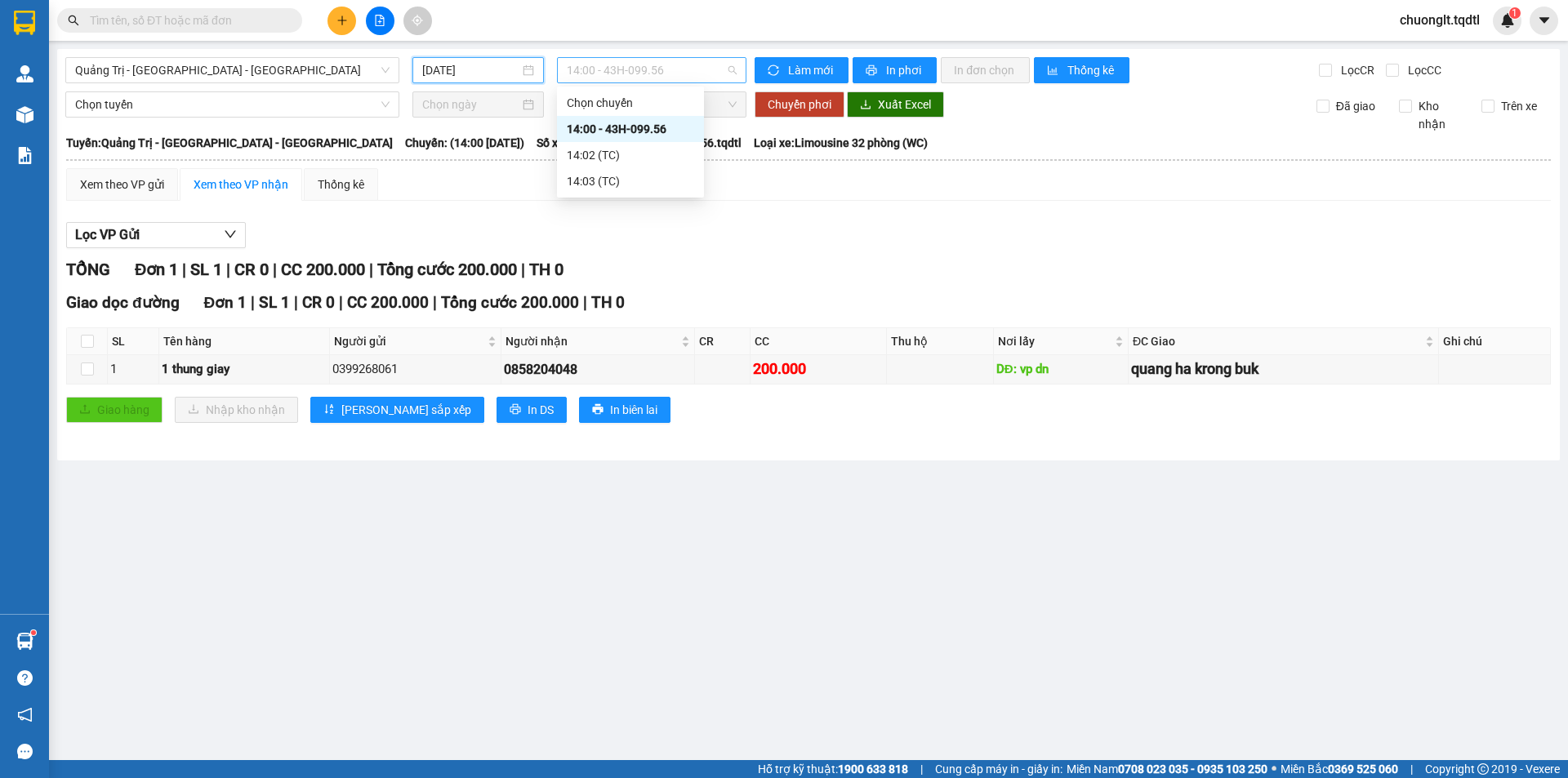
click at [696, 68] on span "14:00 - 43H-099.56" at bounding box center [651, 70] width 170 height 24
click at [671, 219] on div "Lọc VP Gửi TỔNG Đơn 1 | SL 1 | CR 0 | CC 200.000 | Tổng cước 200.000 | TH 0 Gi…" at bounding box center [808, 328] width 1485 height 230
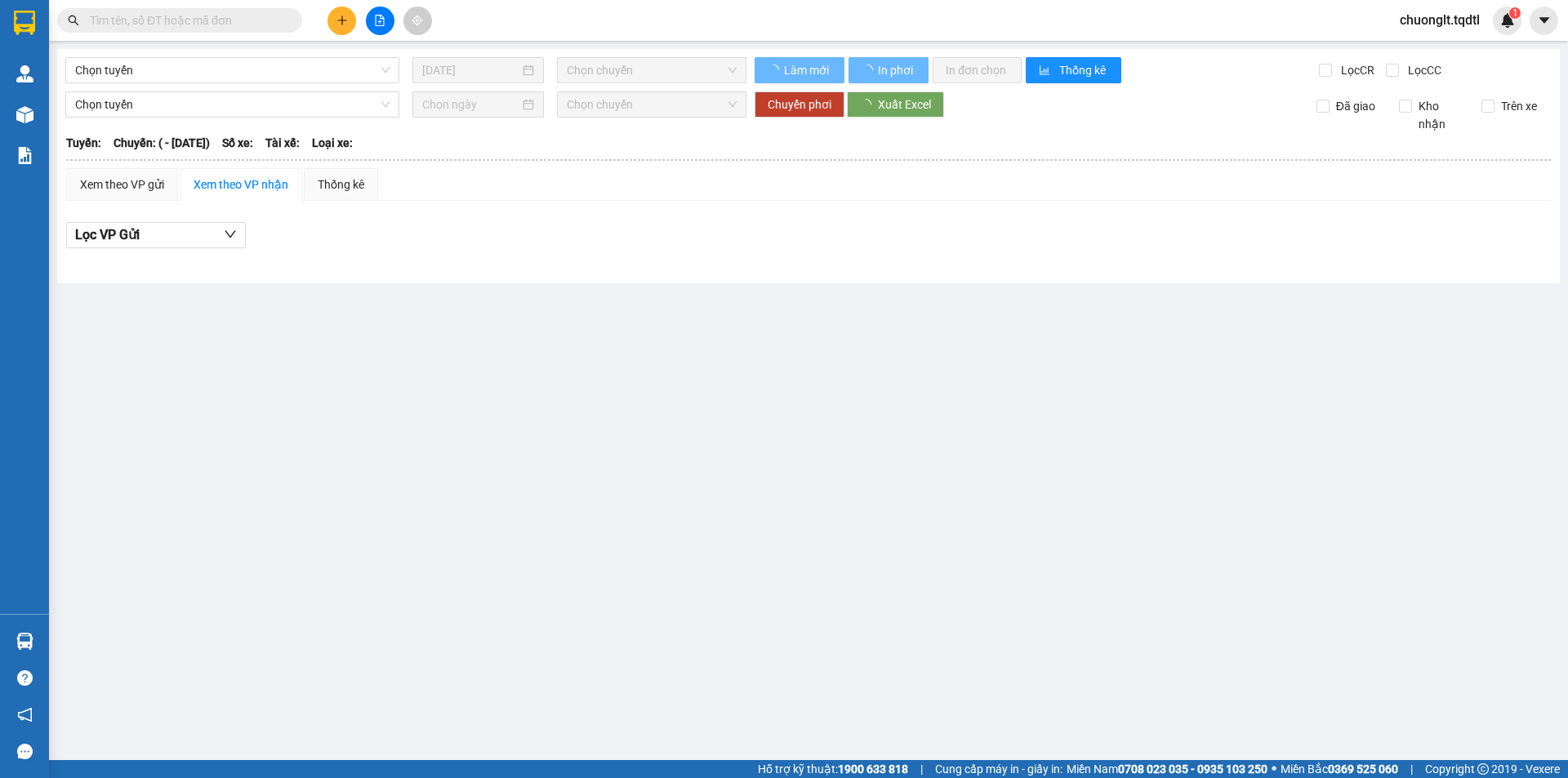
type input "[DATE]"
